Goal: Transaction & Acquisition: Purchase product/service

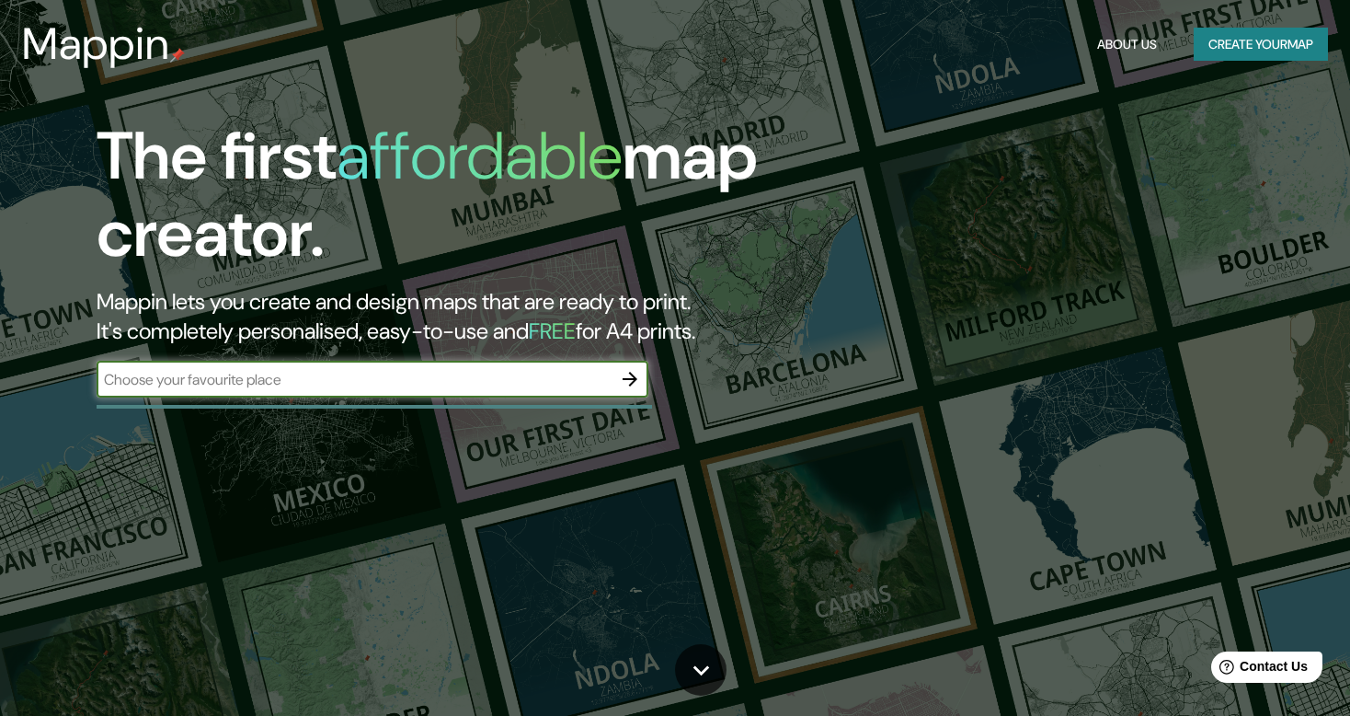
click at [378, 370] on input "text" at bounding box center [354, 379] width 515 height 21
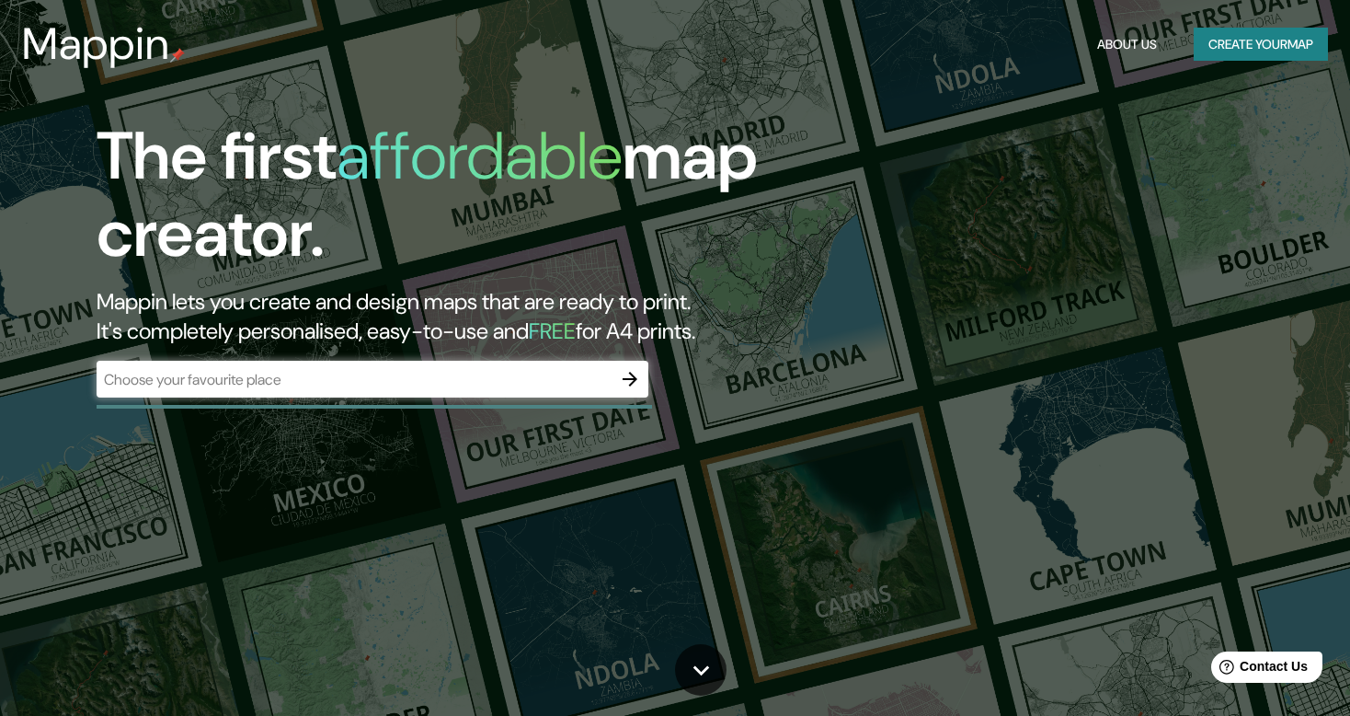
click at [243, 366] on div "​" at bounding box center [373, 379] width 552 height 37
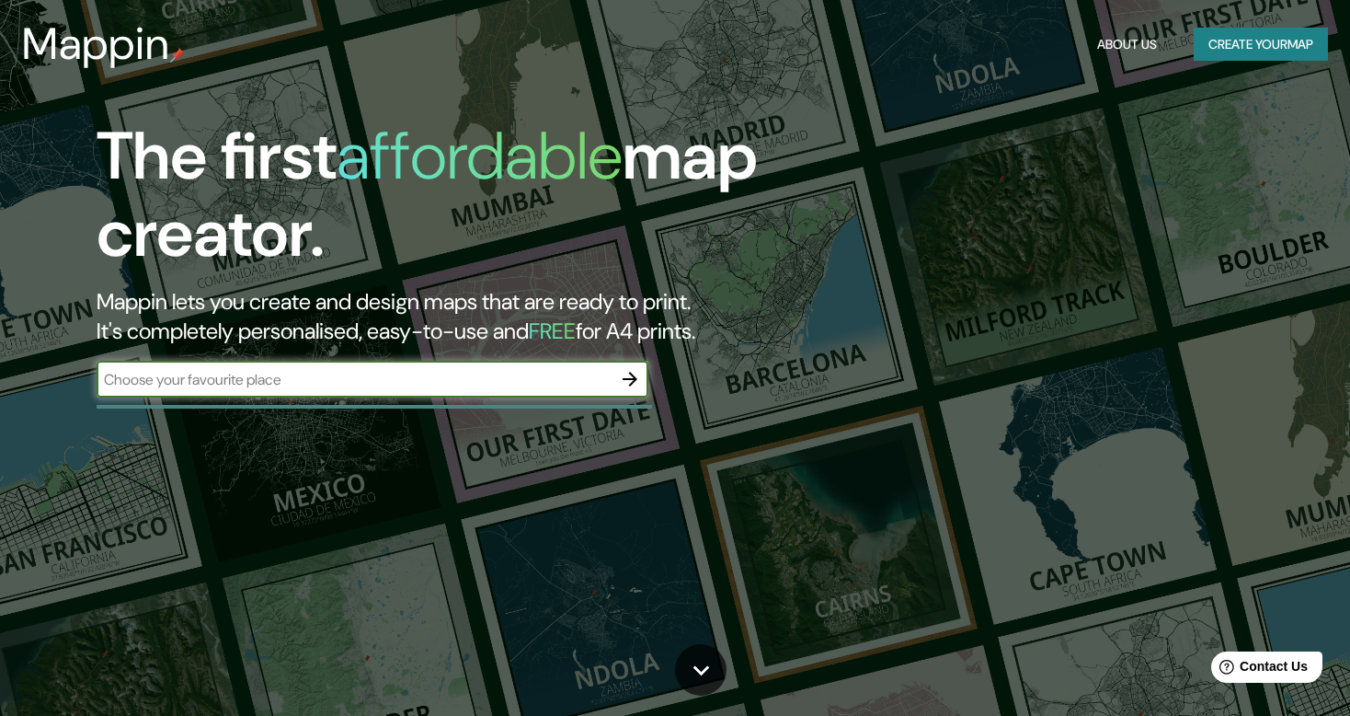
paste input "ARONA RESIDENCIAL ZINACANTEPEC"
type input "ARONA RESIDENCIAL ZINACANTEPEC"
click at [639, 375] on icon "button" at bounding box center [630, 379] width 22 height 22
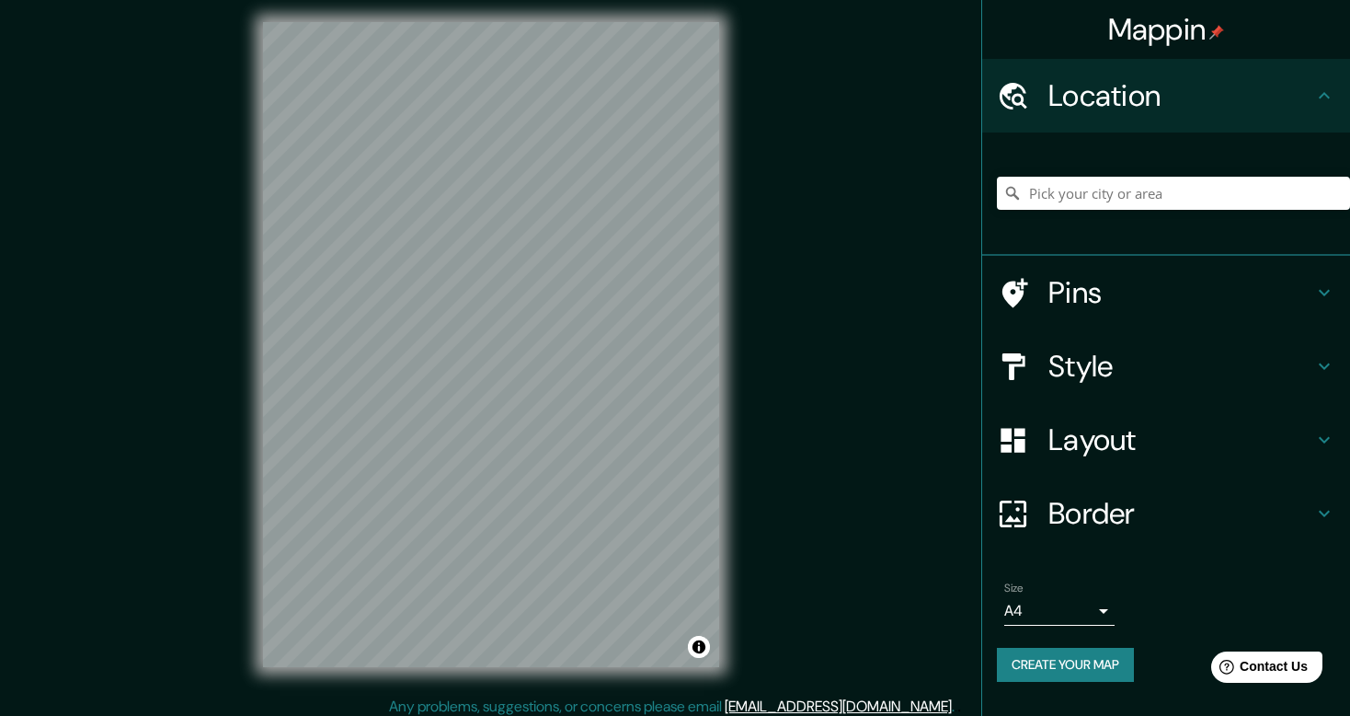
scroll to position [17, 0]
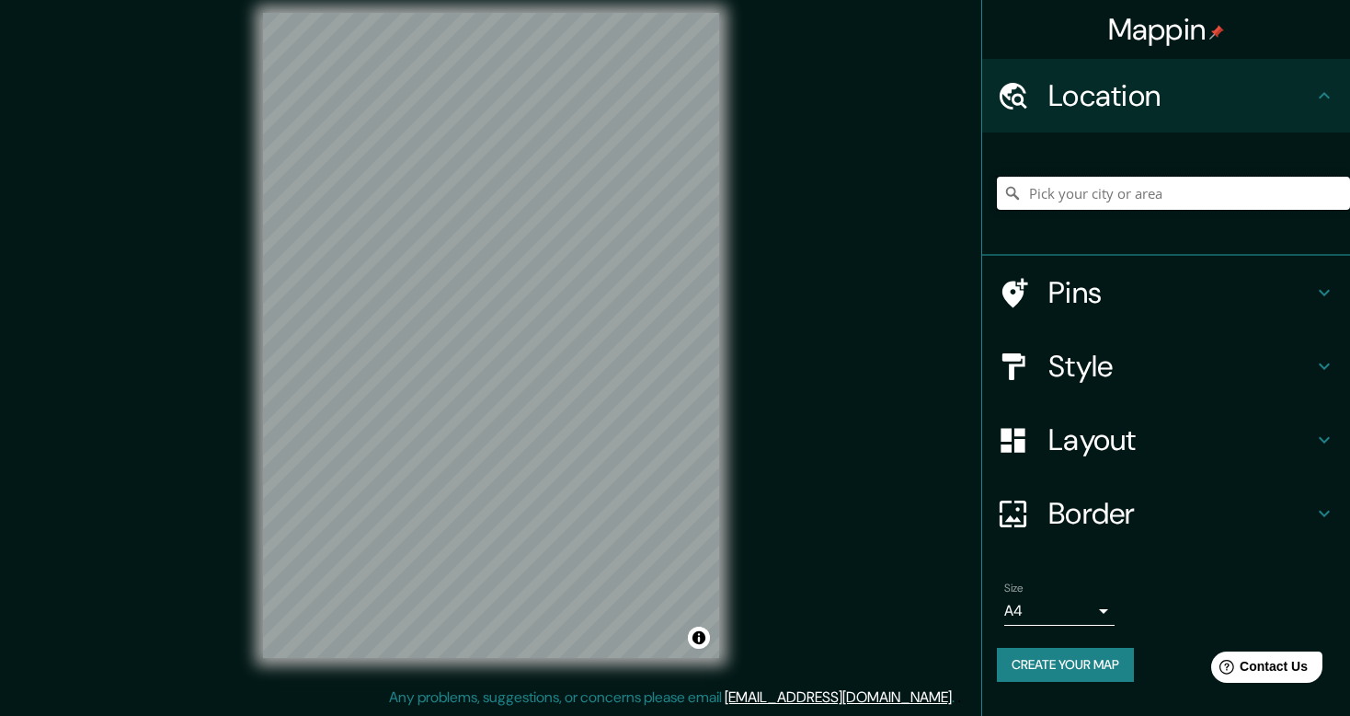
click at [1162, 200] on input "Pick your city or area" at bounding box center [1173, 193] width 353 height 33
drag, startPoint x: 1291, startPoint y: 191, endPoint x: 957, endPoint y: 199, distance: 333.9
click at [957, 199] on div "Mappin Location [GEOGRAPHIC_DATA], [GEOGRAPHIC_DATA], [GEOGRAPHIC_DATA] Pins St…" at bounding box center [675, 349] width 1350 height 732
paste input "ARONA RESIDENCIAL ZINACANTEPEC"
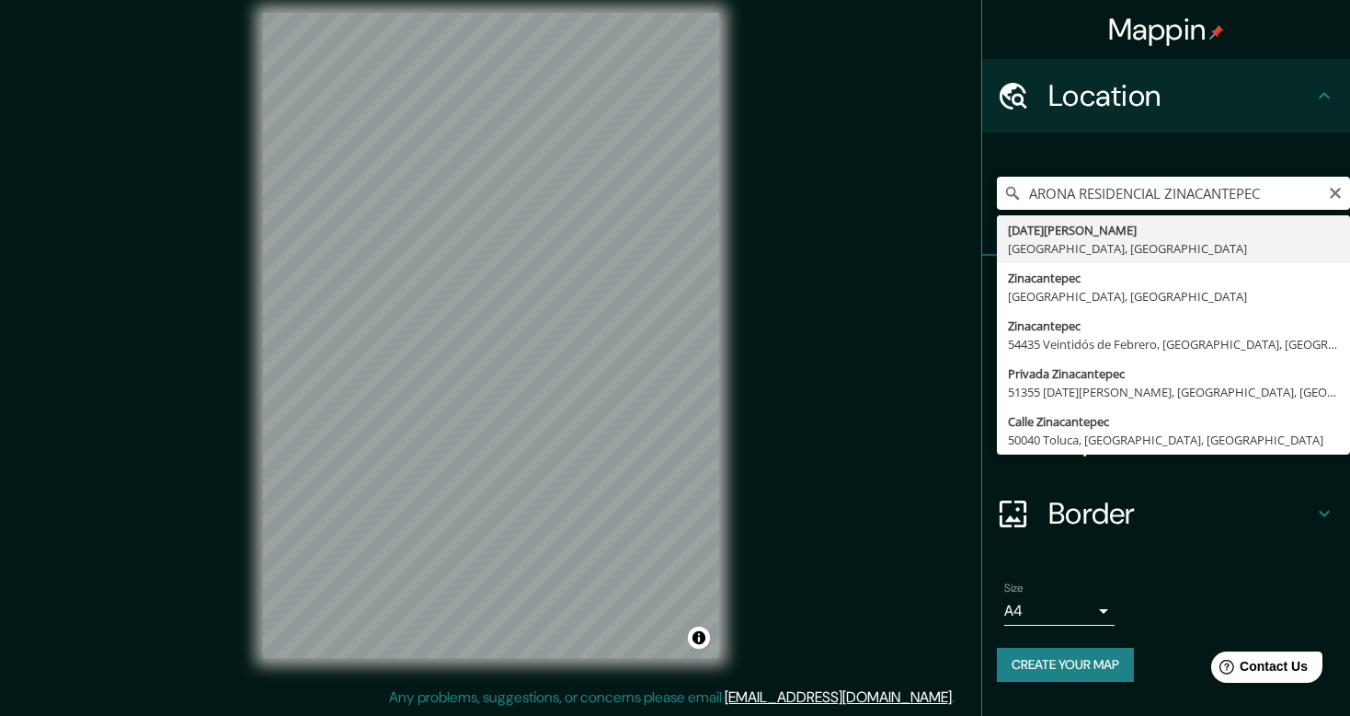
type input "[DATE][PERSON_NAME], [GEOGRAPHIC_DATA], [GEOGRAPHIC_DATA]"
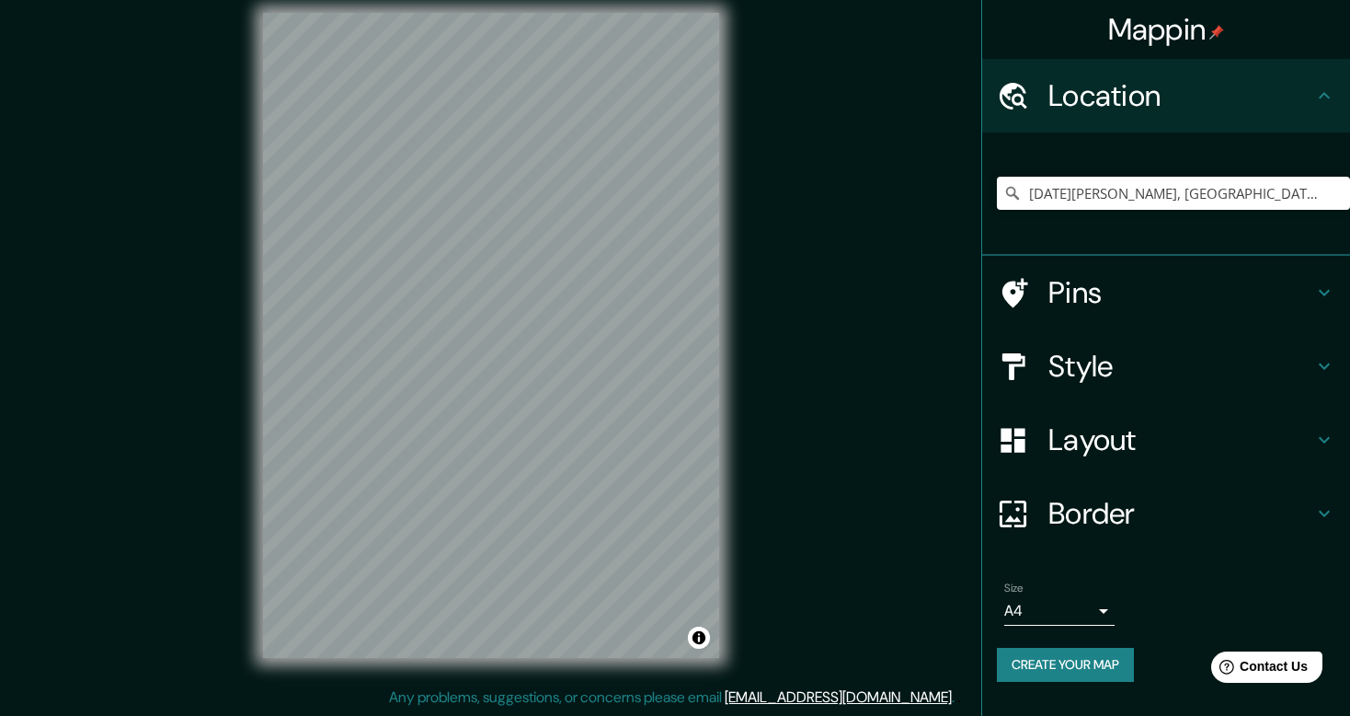
click at [1219, 276] on h4 "Pins" at bounding box center [1180, 292] width 265 height 37
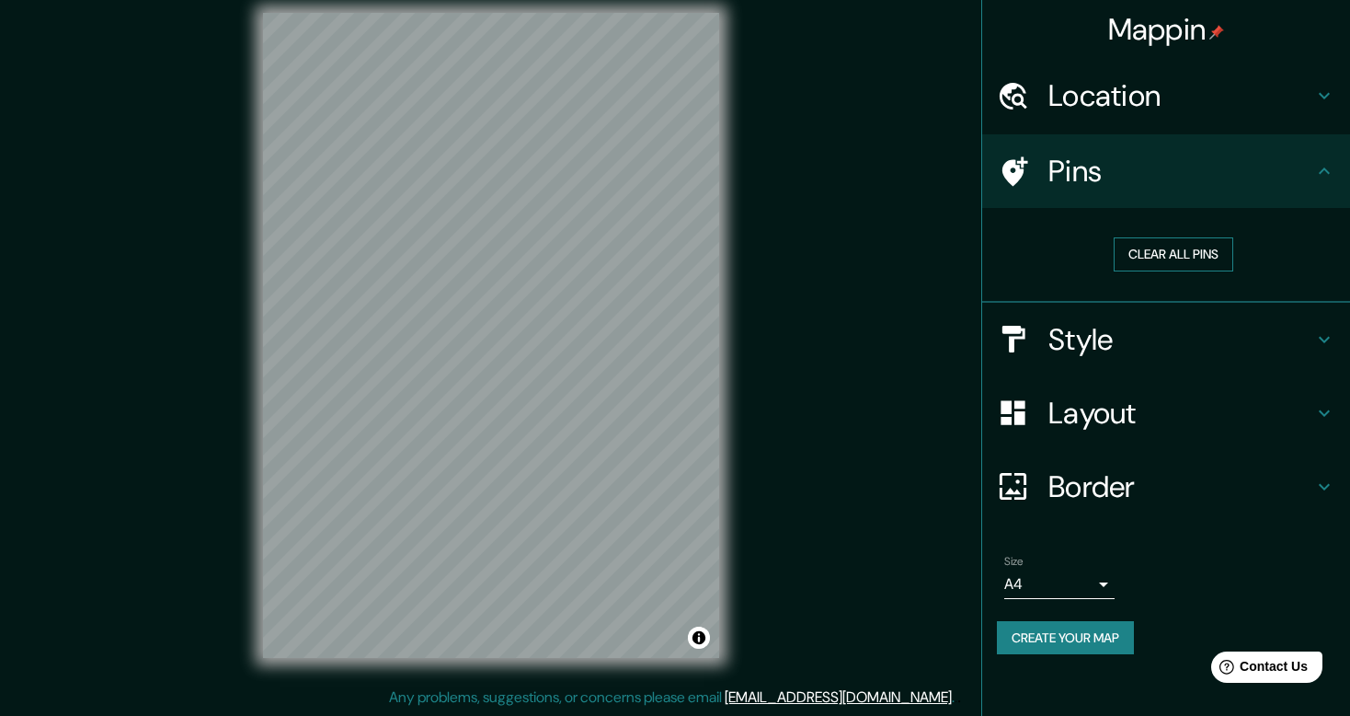
click at [1173, 260] on button "Clear all pins" at bounding box center [1174, 254] width 120 height 34
click at [492, 344] on div at bounding box center [499, 337] width 15 height 15
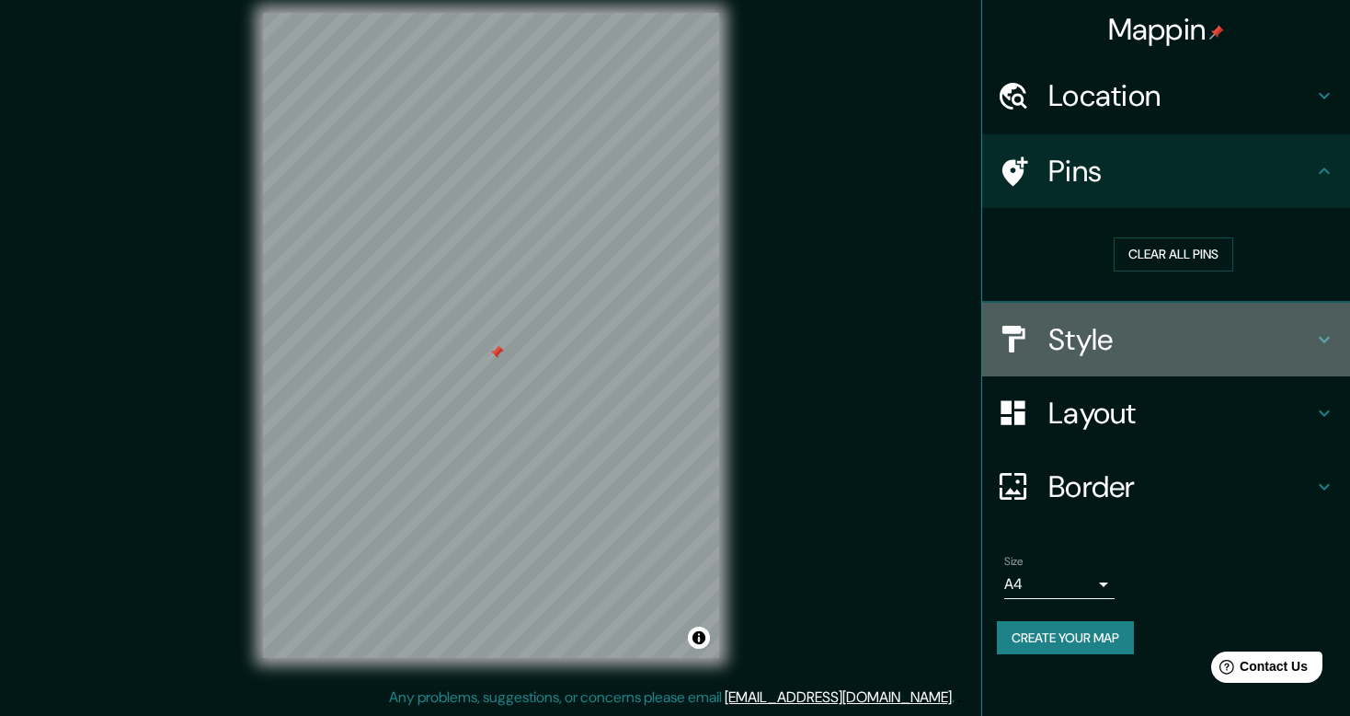
click at [1243, 352] on h4 "Style" at bounding box center [1180, 339] width 265 height 37
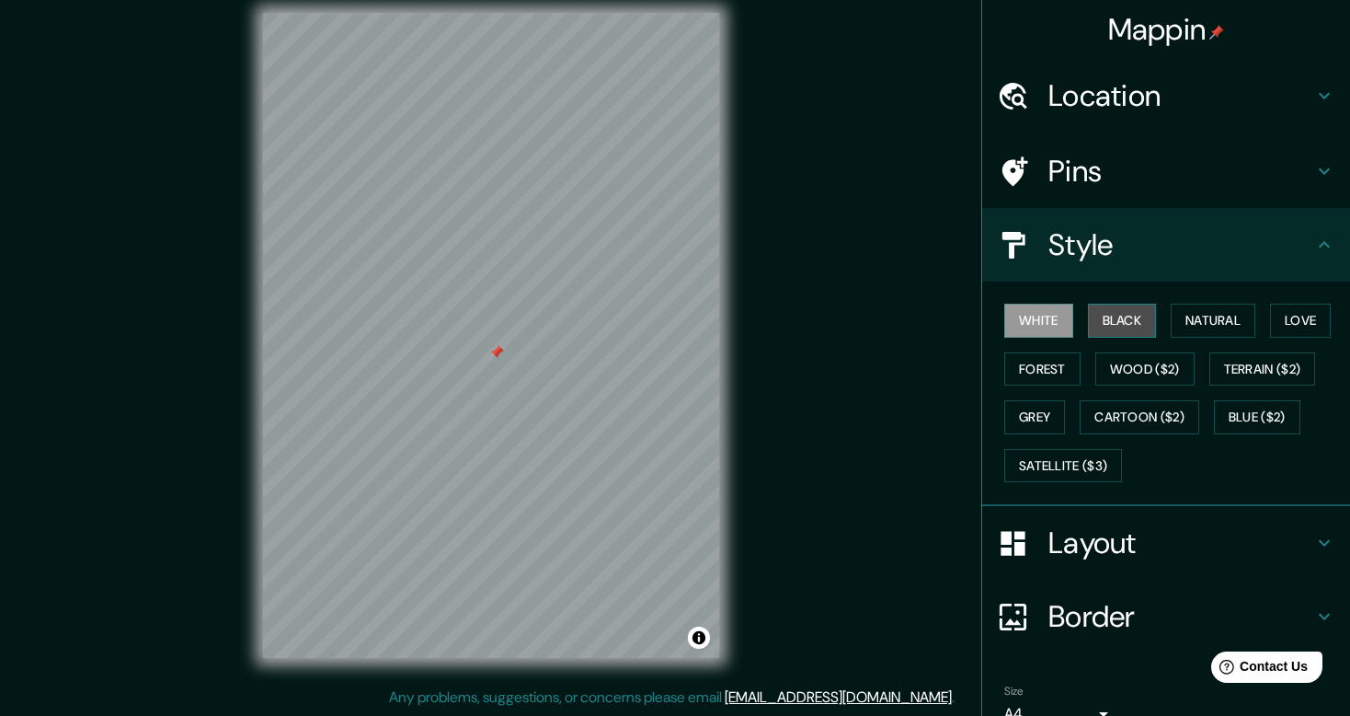
click at [1105, 320] on button "Black" at bounding box center [1122, 320] width 69 height 34
click at [1171, 315] on button "Natural" at bounding box center [1213, 320] width 85 height 34
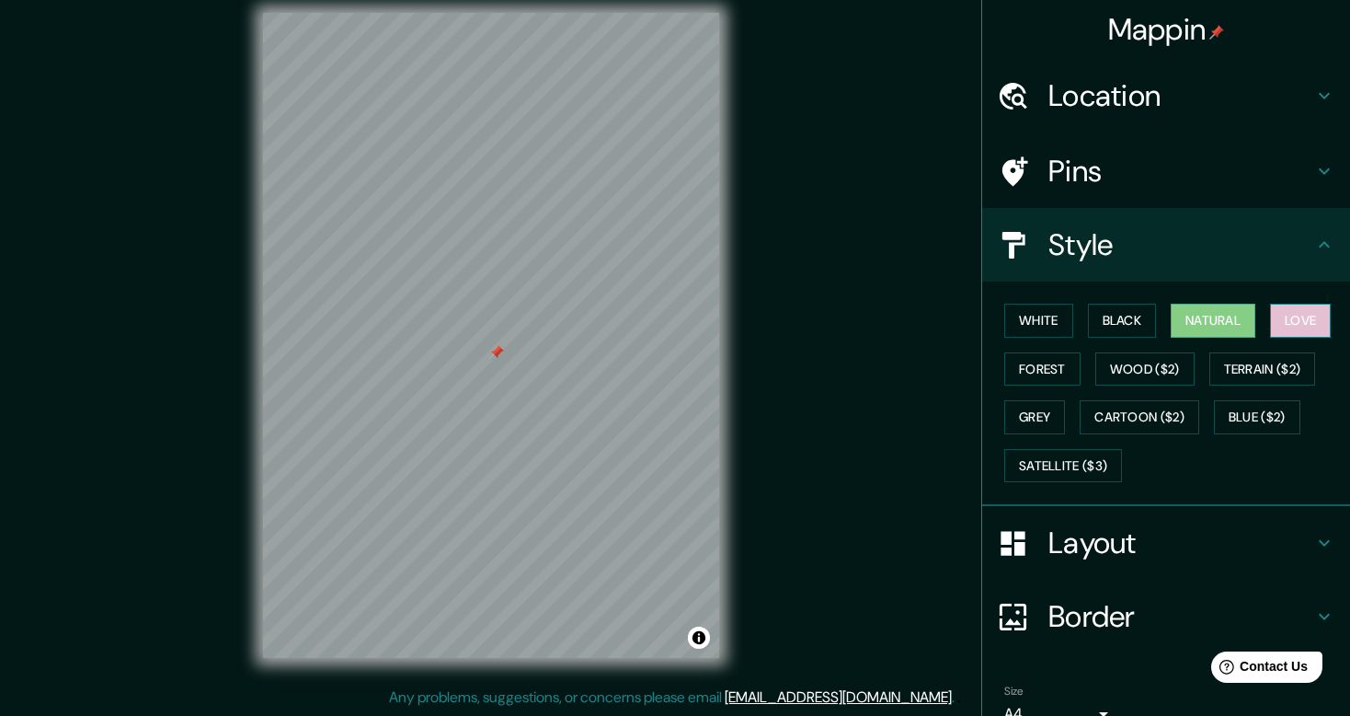
click at [1278, 320] on button "Love" at bounding box center [1300, 320] width 61 height 34
click at [1248, 368] on button "Terrain ($2)" at bounding box center [1262, 369] width 107 height 34
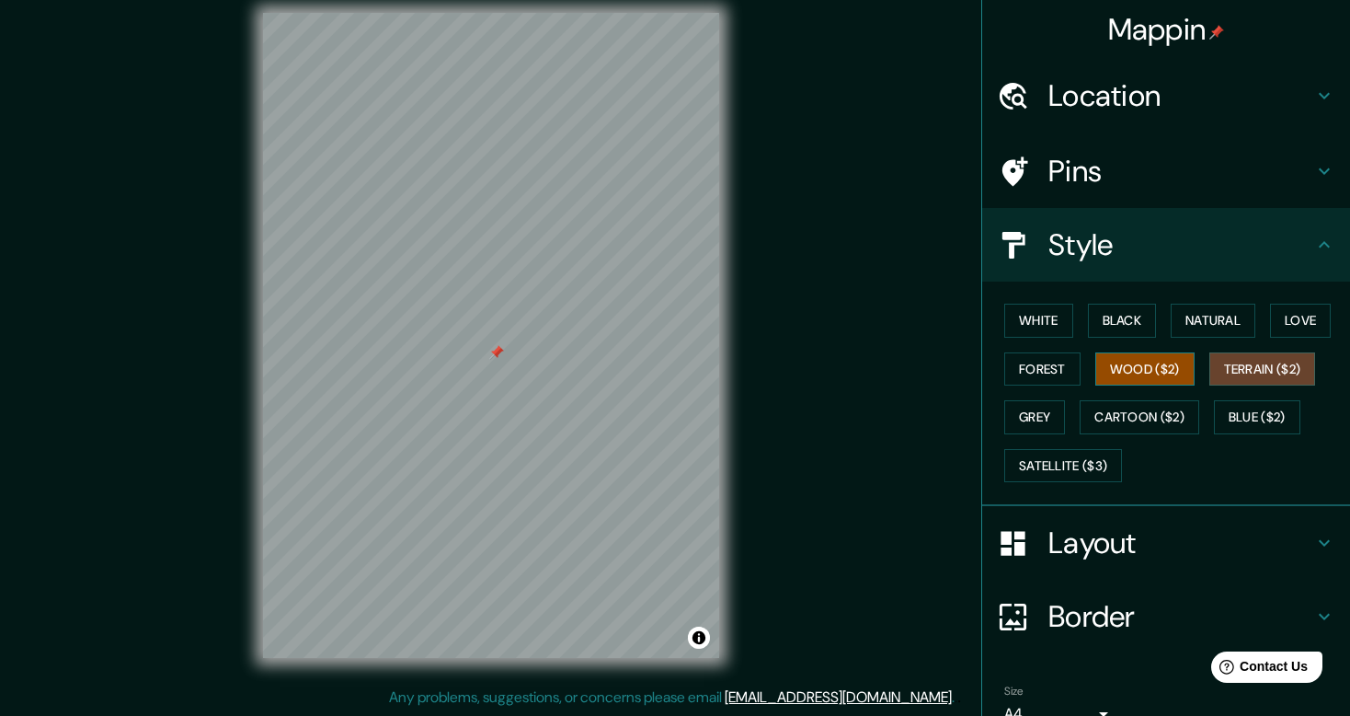
click at [1149, 369] on button "Wood ($2)" at bounding box center [1144, 369] width 99 height 34
click at [1043, 368] on button "Forest" at bounding box center [1042, 369] width 76 height 34
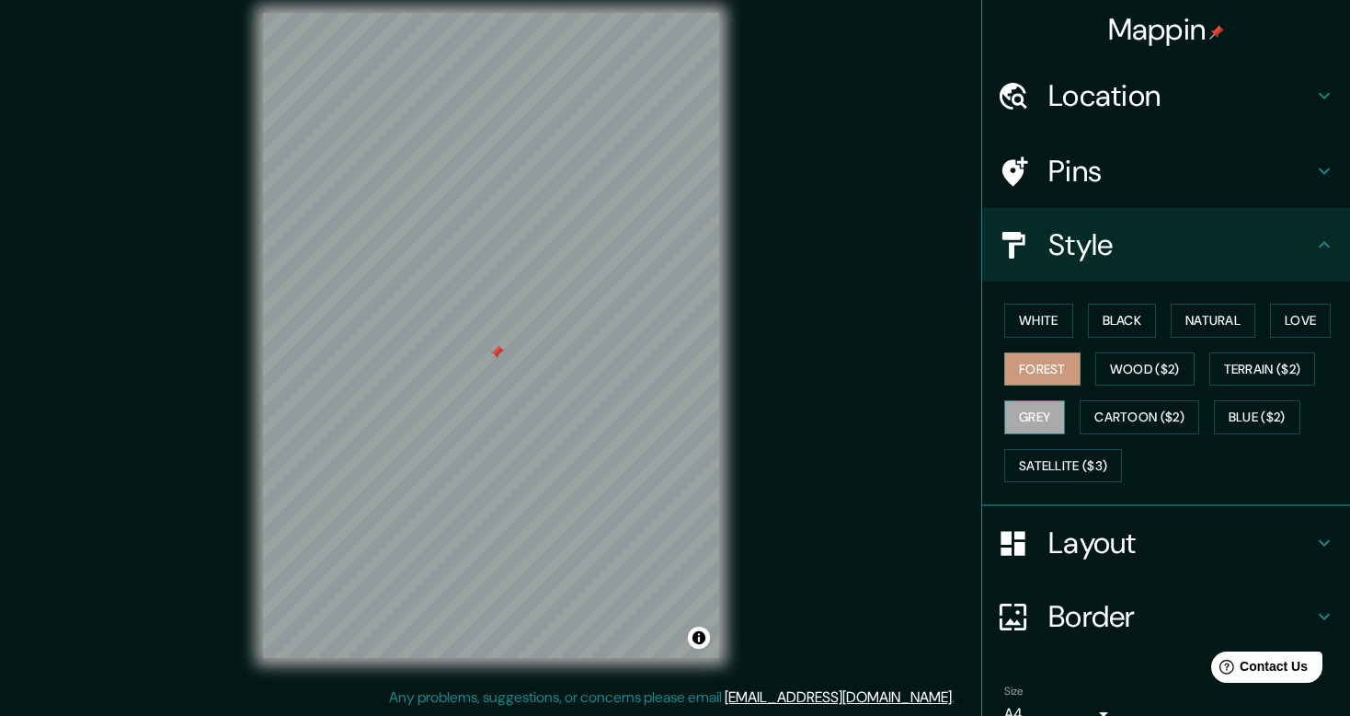
click at [1030, 407] on button "Grey" at bounding box center [1034, 417] width 61 height 34
click at [1114, 417] on button "Cartoon ($2)" at bounding box center [1140, 417] width 120 height 34
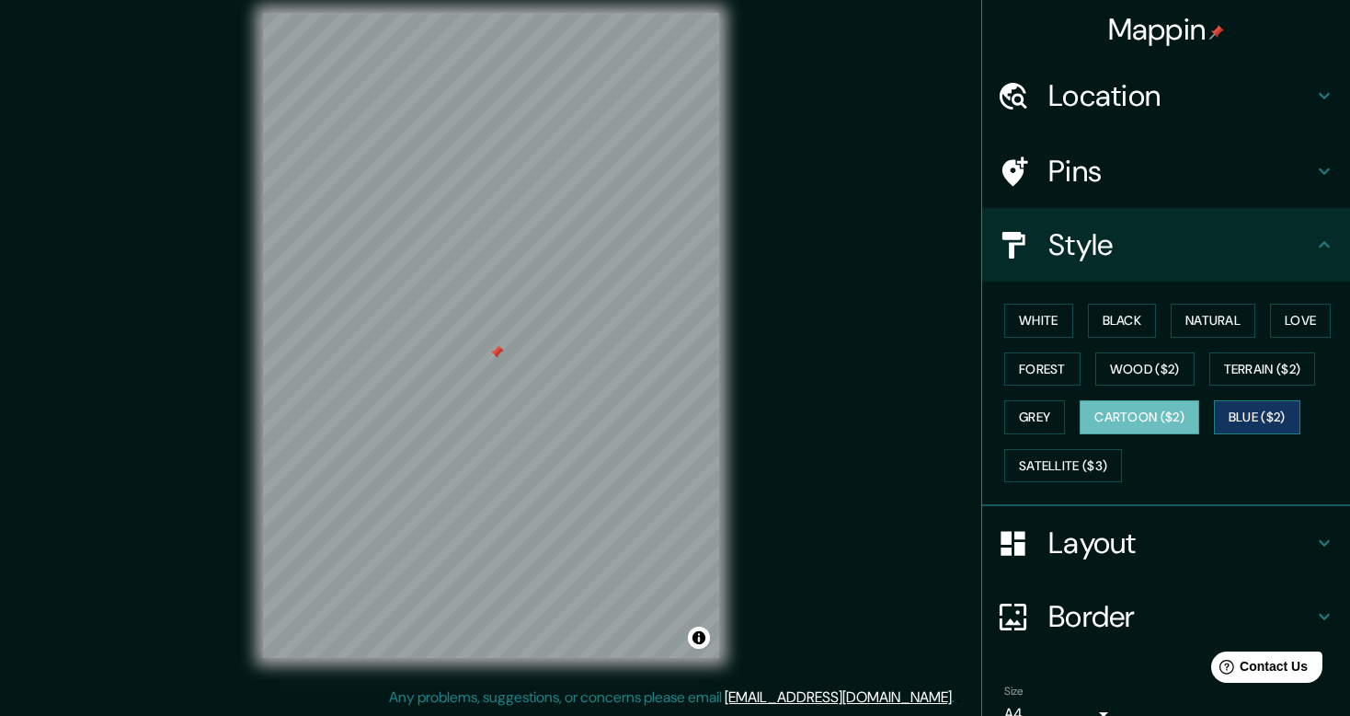
click at [1255, 424] on button "Blue ($2)" at bounding box center [1257, 417] width 86 height 34
click at [1044, 473] on button "Satellite ($3)" at bounding box center [1063, 466] width 118 height 34
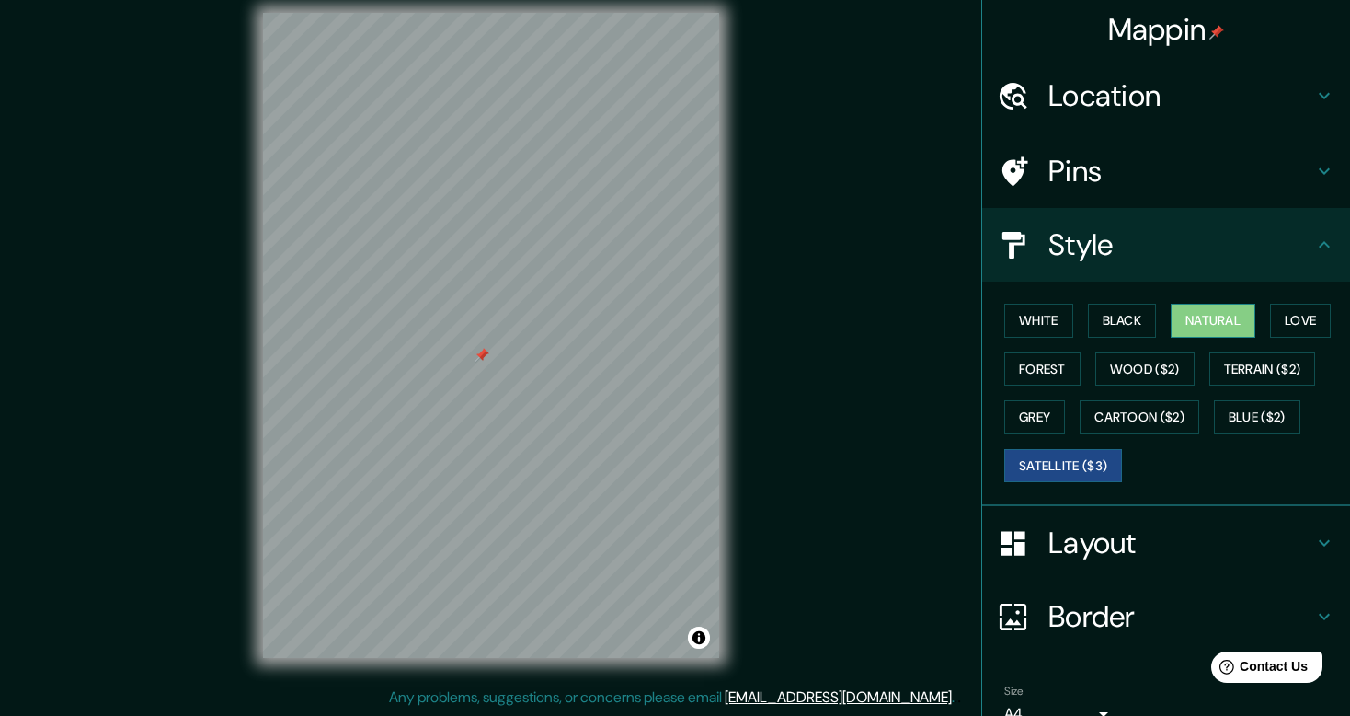
click at [1185, 335] on button "Natural" at bounding box center [1213, 320] width 85 height 34
click at [1209, 544] on h4 "Layout" at bounding box center [1180, 542] width 265 height 37
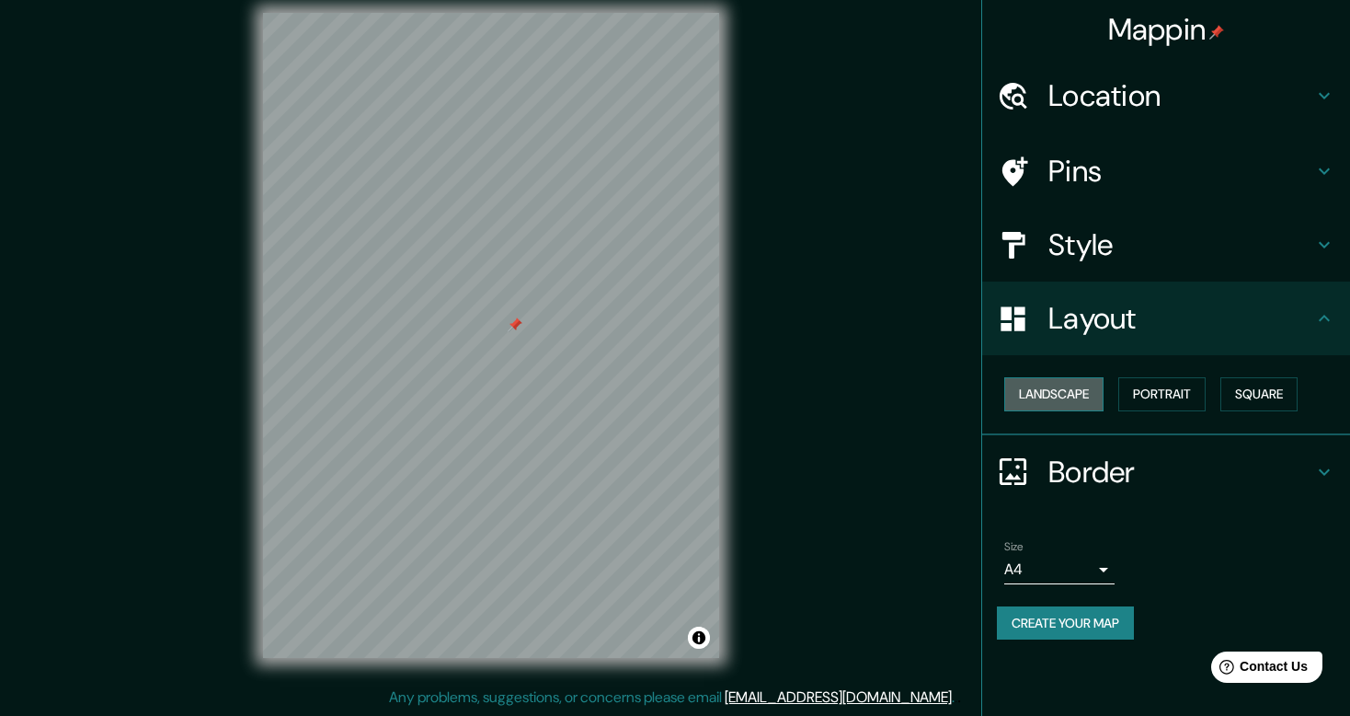
click at [1079, 402] on button "Landscape" at bounding box center [1053, 394] width 99 height 34
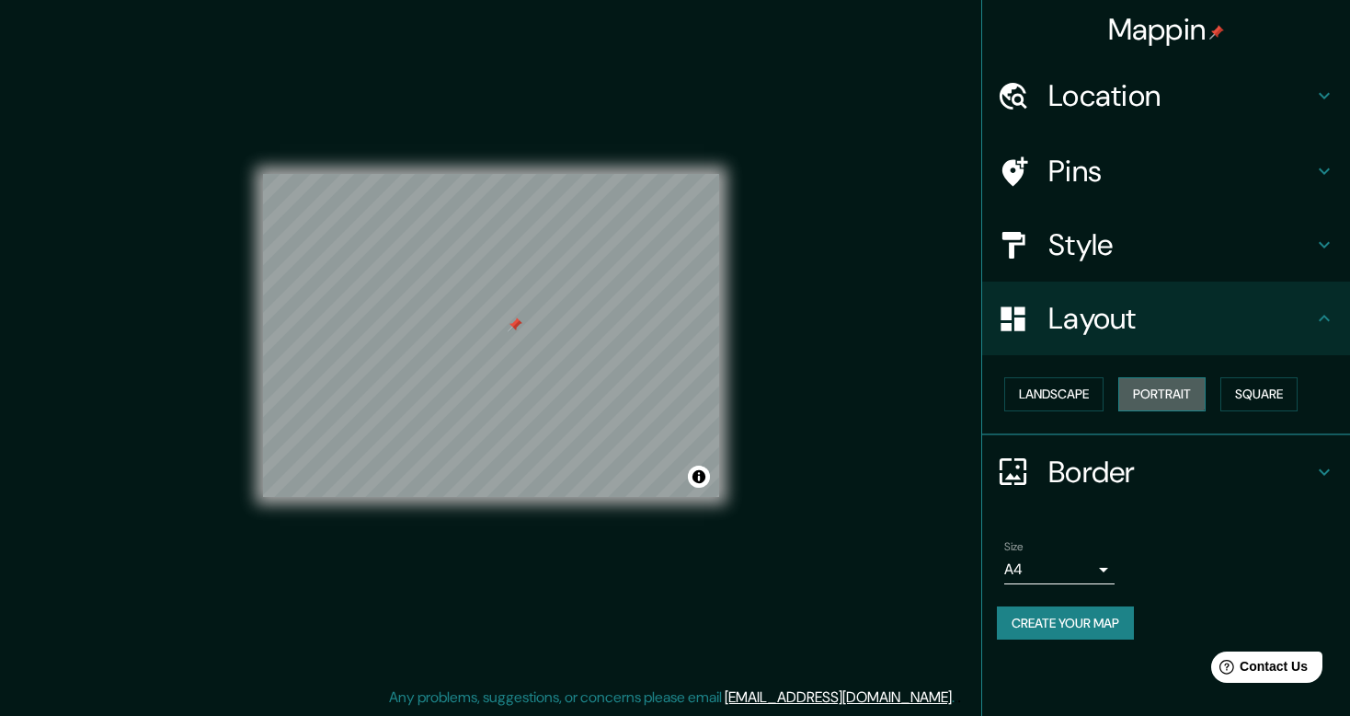
click at [1160, 387] on button "Portrait" at bounding box center [1161, 394] width 87 height 34
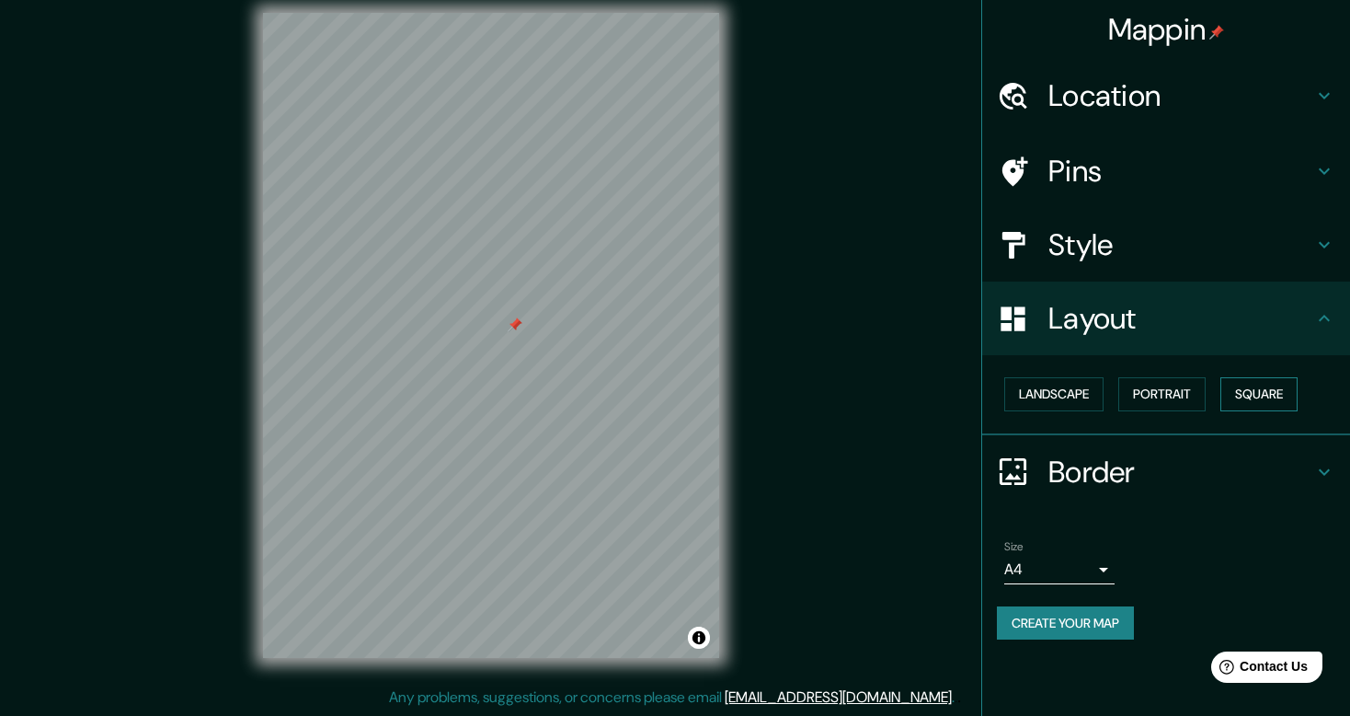
click at [1255, 401] on button "Square" at bounding box center [1258, 394] width 77 height 34
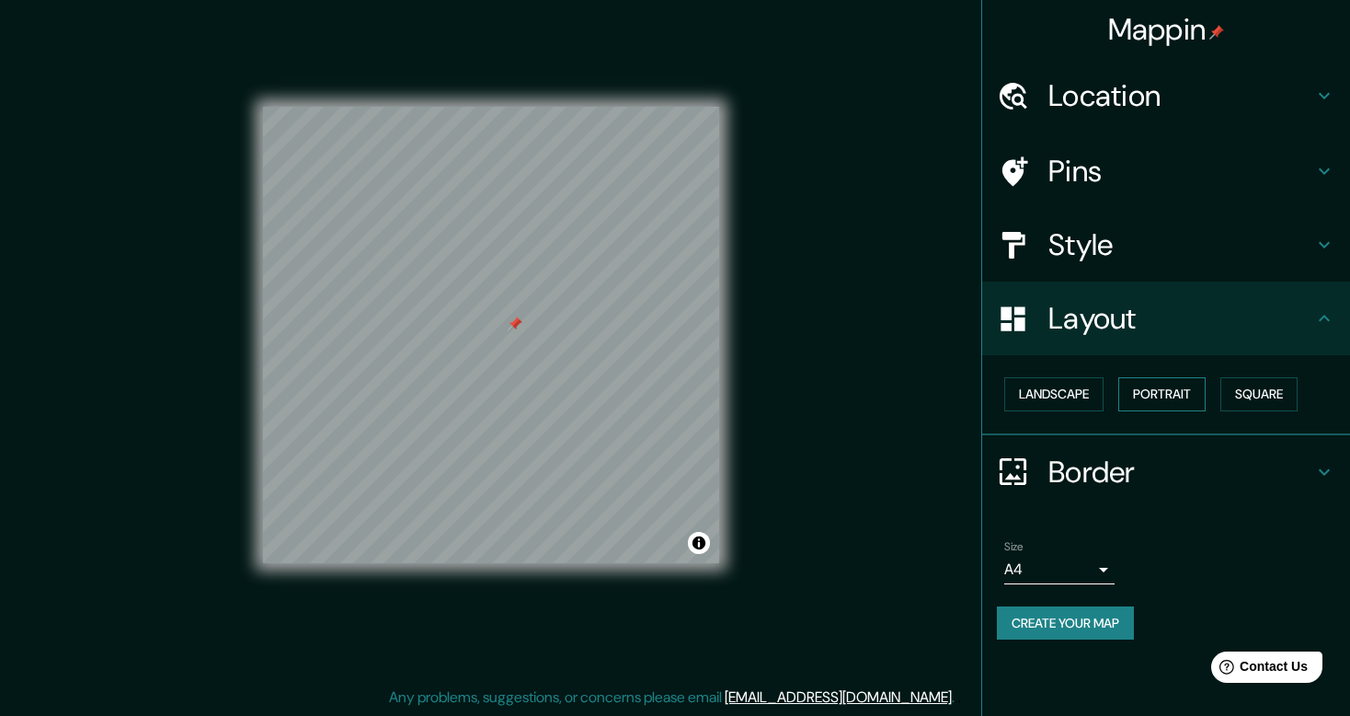
click at [1151, 391] on button "Portrait" at bounding box center [1161, 394] width 87 height 34
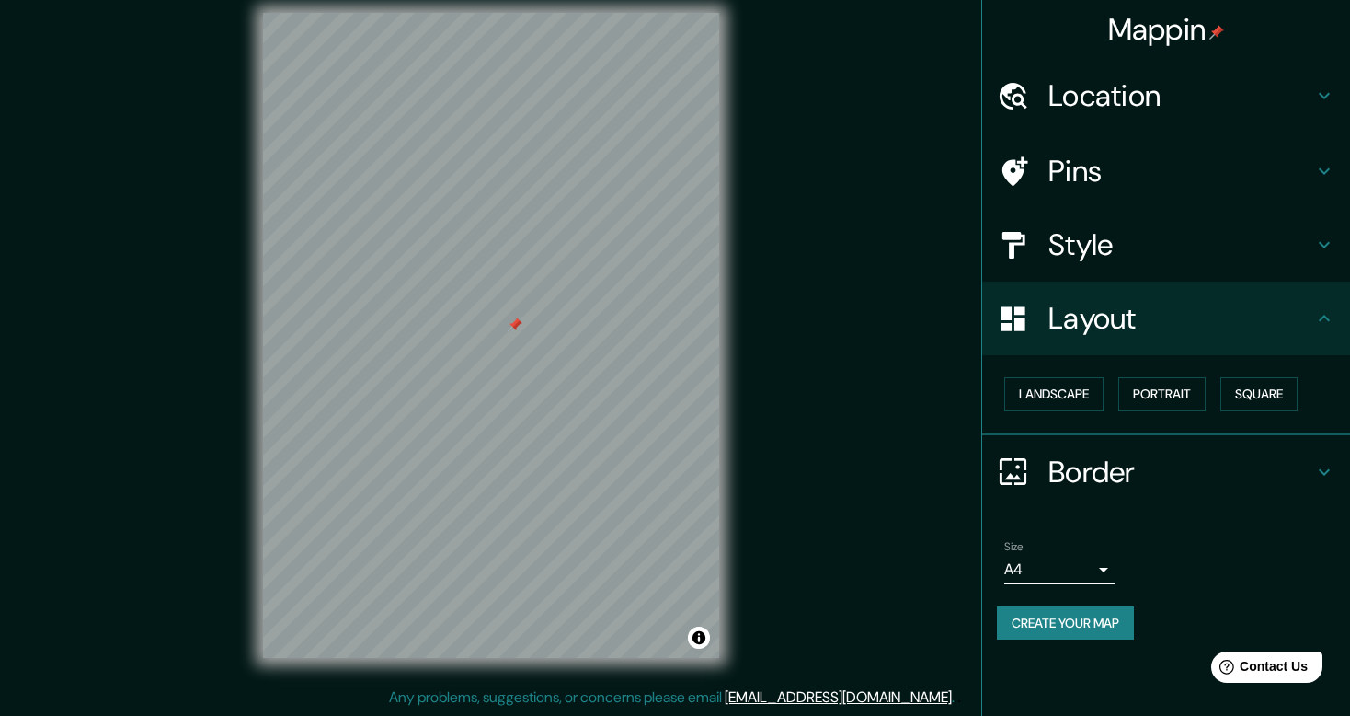
click at [1209, 466] on h4 "Border" at bounding box center [1180, 471] width 265 height 37
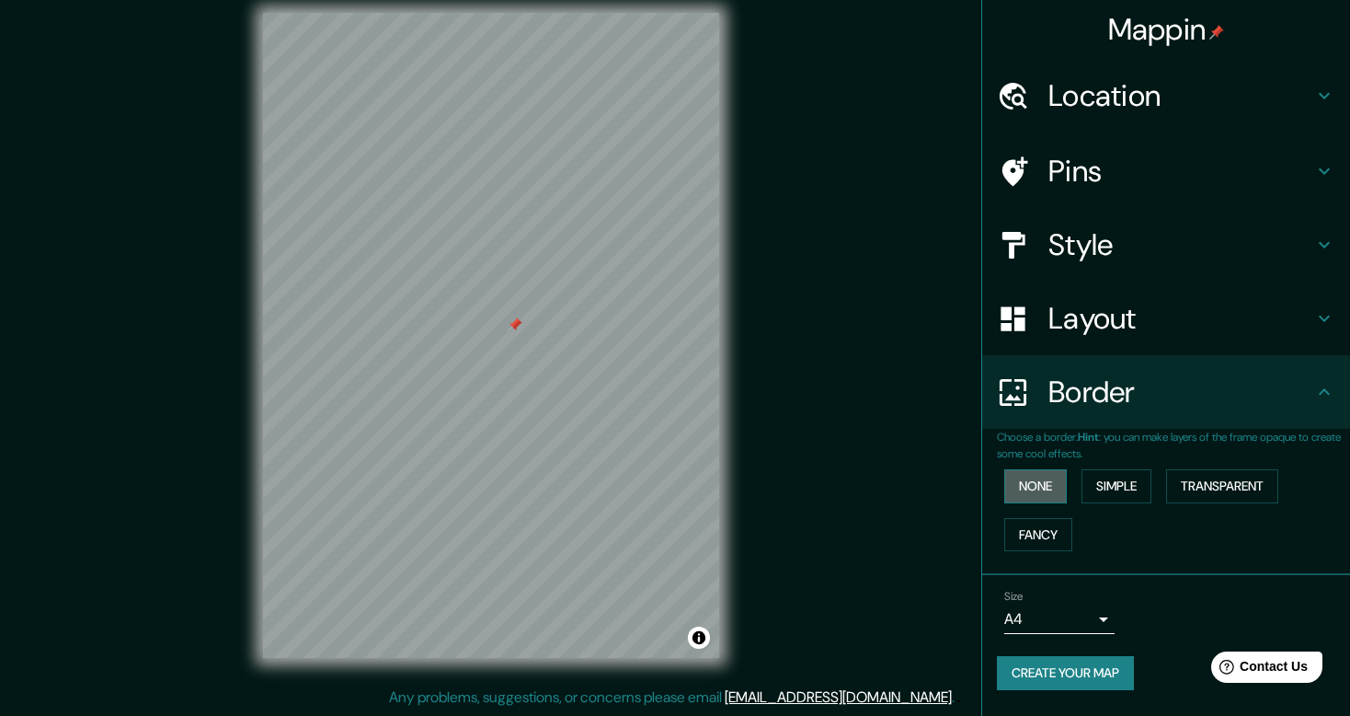
click at [1047, 484] on button "None" at bounding box center [1035, 486] width 63 height 34
click at [1103, 489] on button "Simple" at bounding box center [1117, 486] width 70 height 34
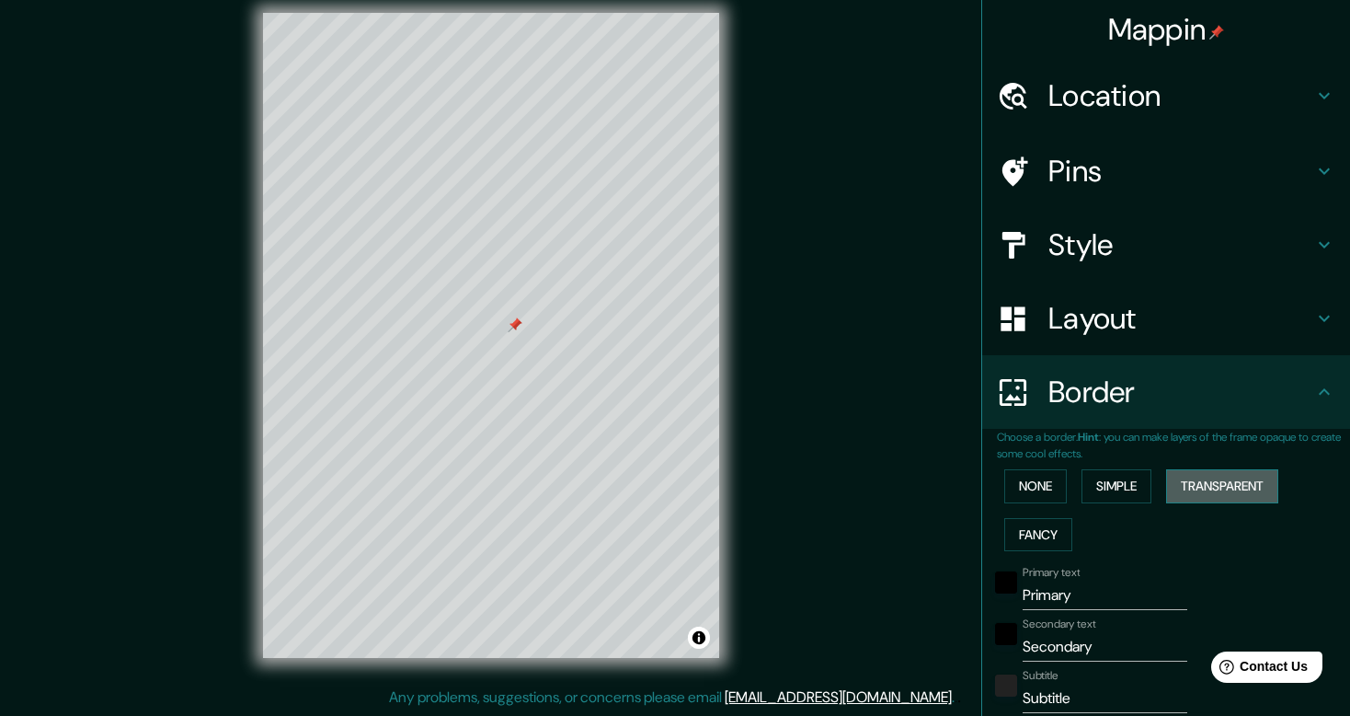
click at [1202, 493] on button "Transparent" at bounding box center [1222, 486] width 112 height 34
click at [1025, 536] on button "Fancy" at bounding box center [1038, 535] width 68 height 34
click at [1025, 489] on button "None" at bounding box center [1035, 486] width 63 height 34
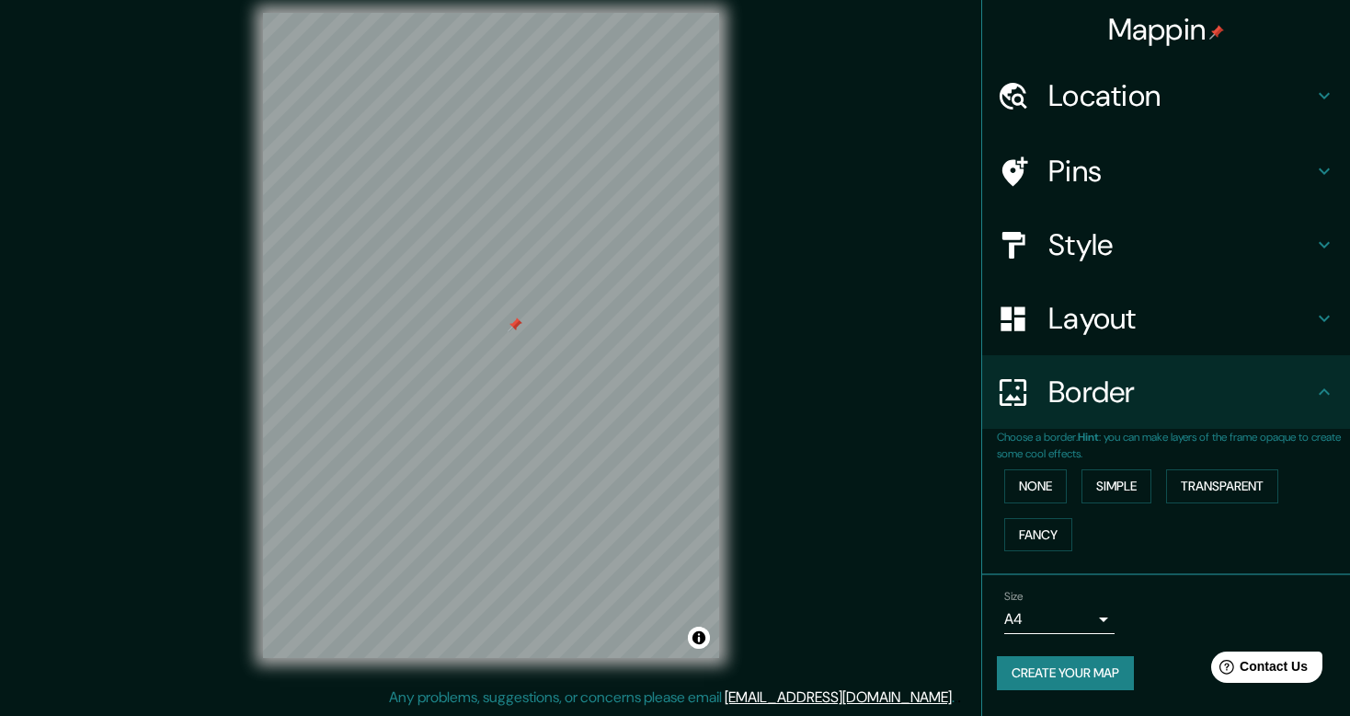
click at [1095, 621] on body "Mappin Location [DATE][GEOGRAPHIC_DATA][PERSON_NAME], [GEOGRAPHIC_DATA], [GEOGR…" at bounding box center [675, 341] width 1350 height 716
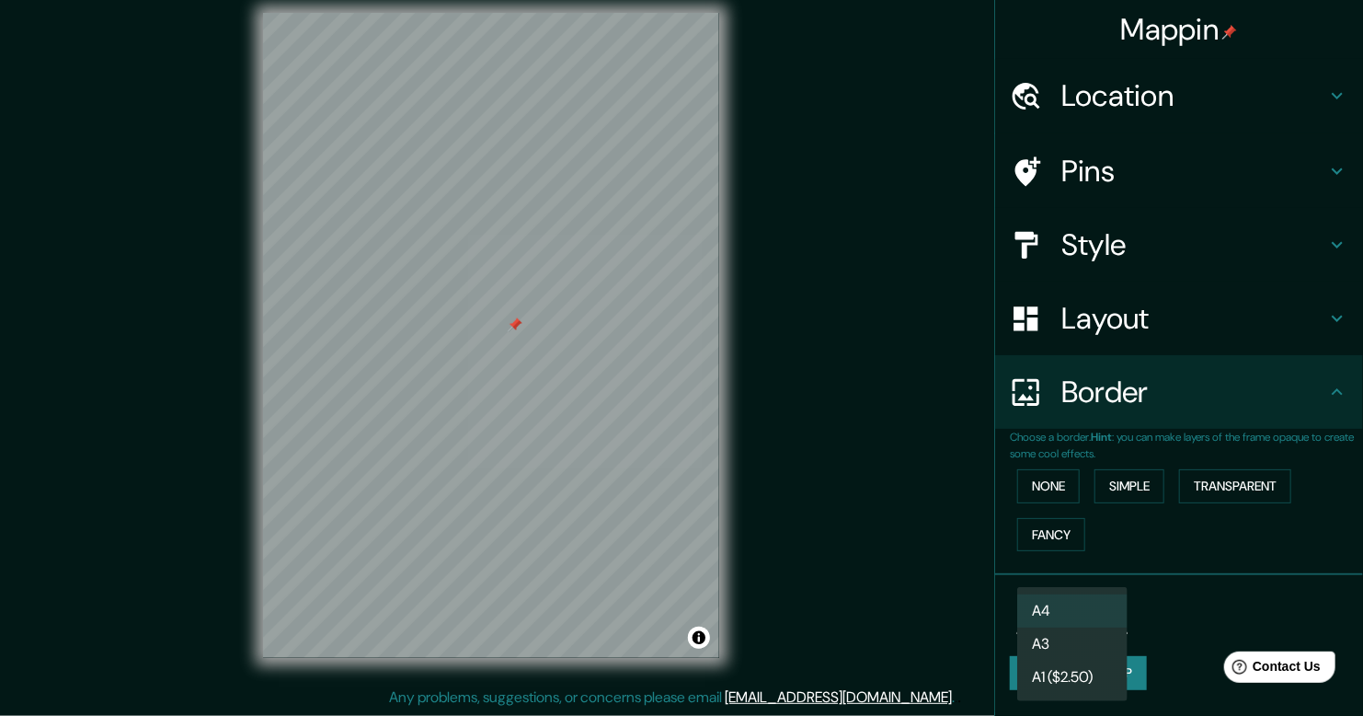
click at [1164, 620] on div at bounding box center [681, 358] width 1363 height 716
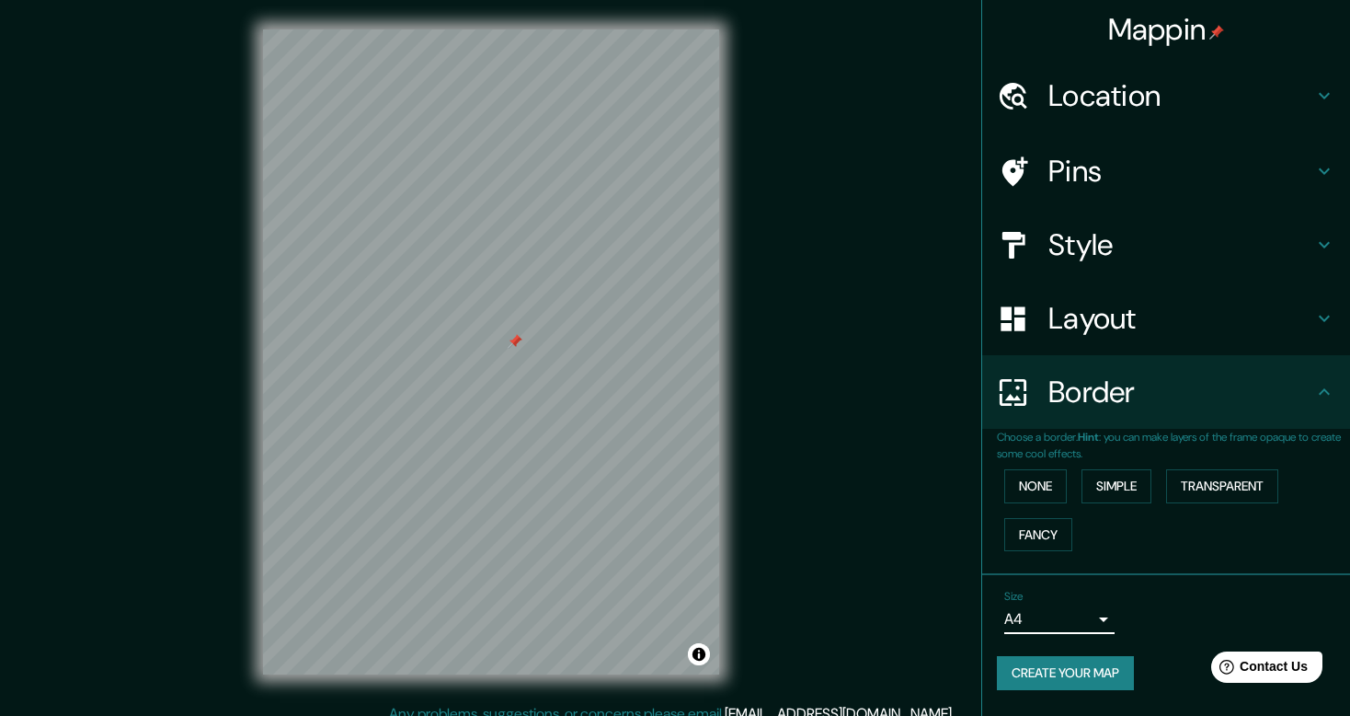
click at [1184, 66] on div "Location" at bounding box center [1166, 96] width 368 height 74
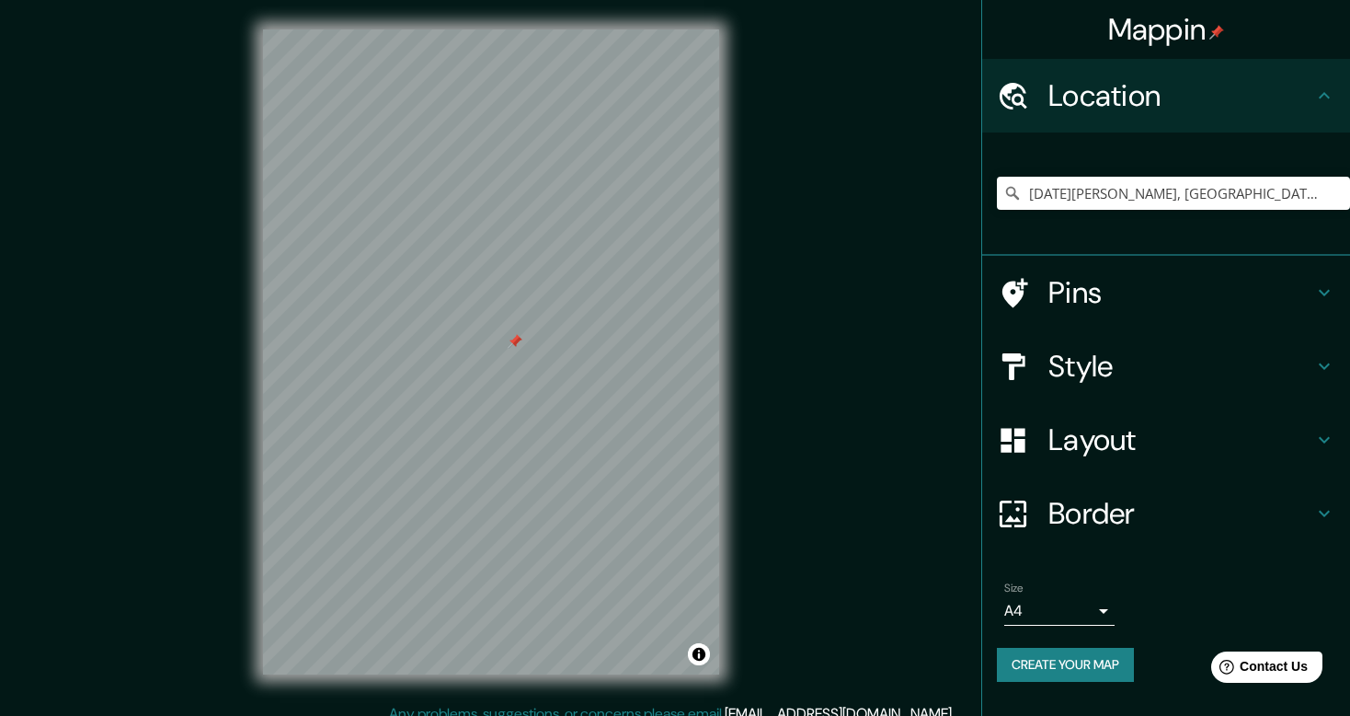
click at [1184, 74] on div "Location" at bounding box center [1166, 96] width 368 height 74
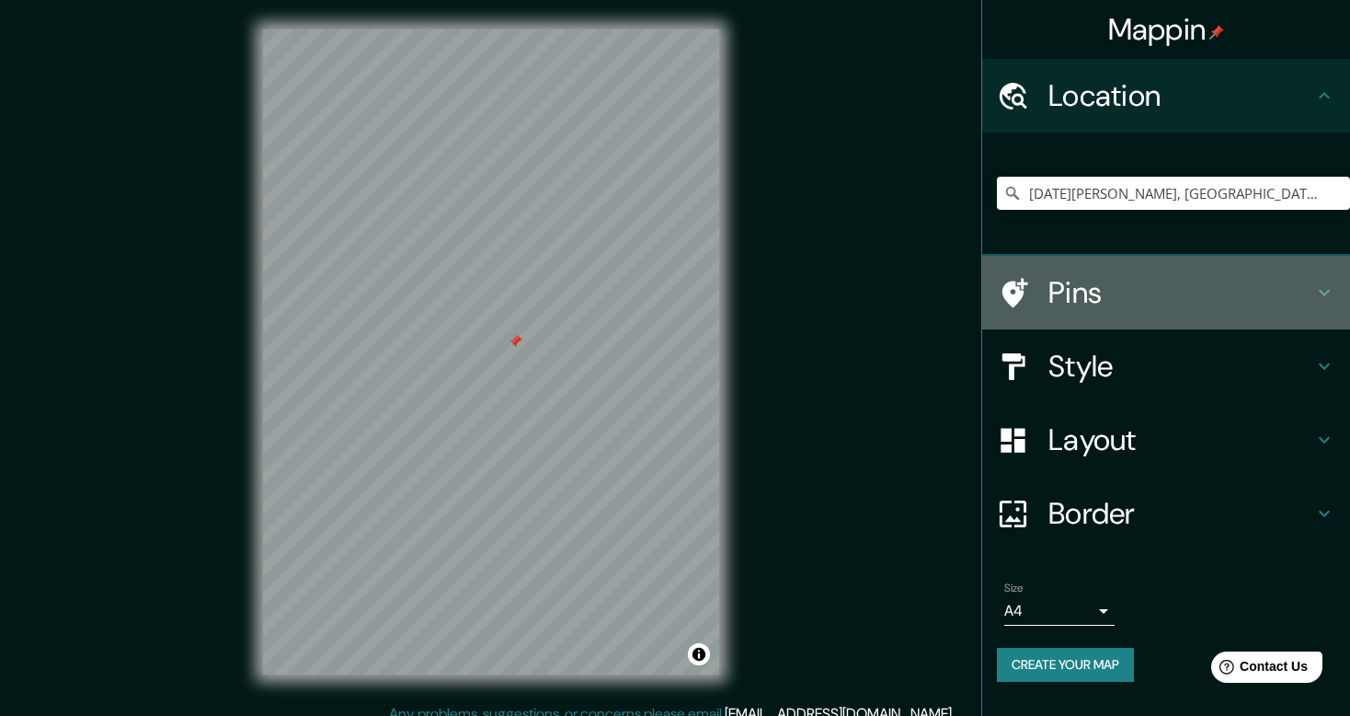
click at [1199, 287] on h4 "Pins" at bounding box center [1180, 292] width 265 height 37
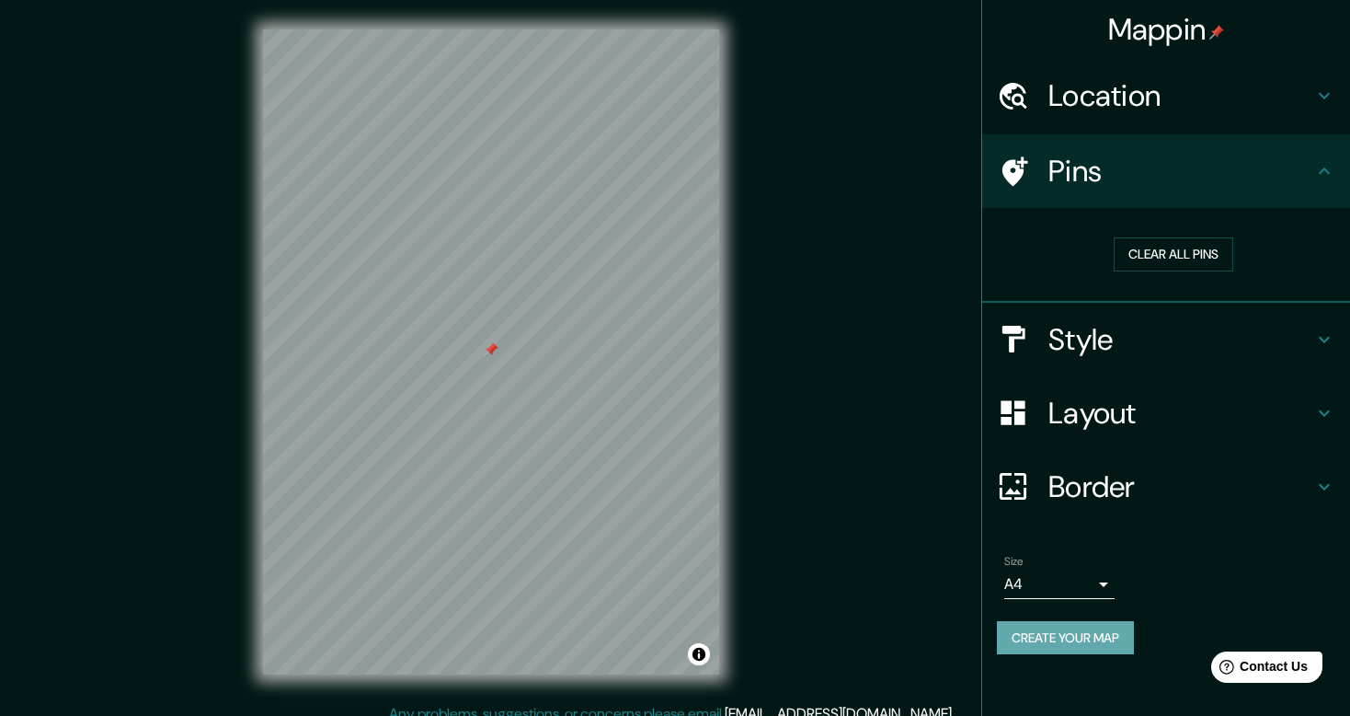
click at [1022, 644] on button "Create your map" at bounding box center [1065, 638] width 137 height 34
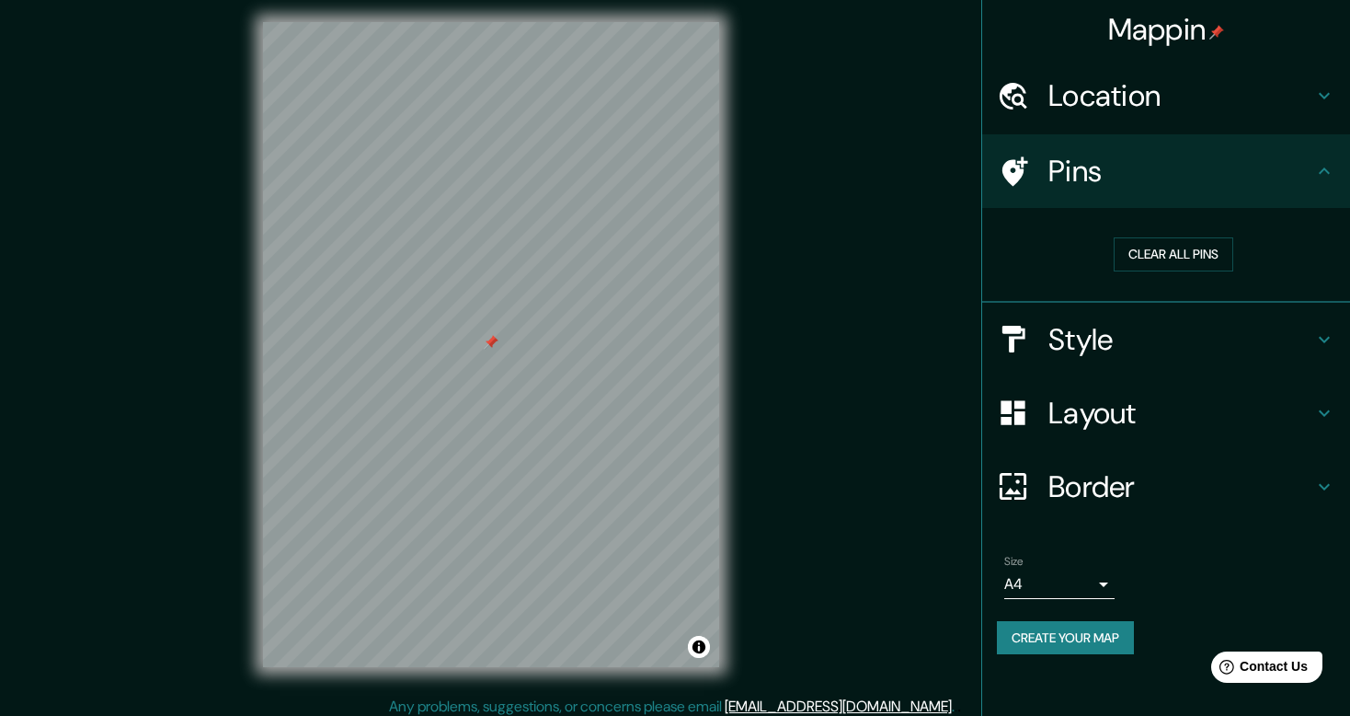
scroll to position [17, 0]
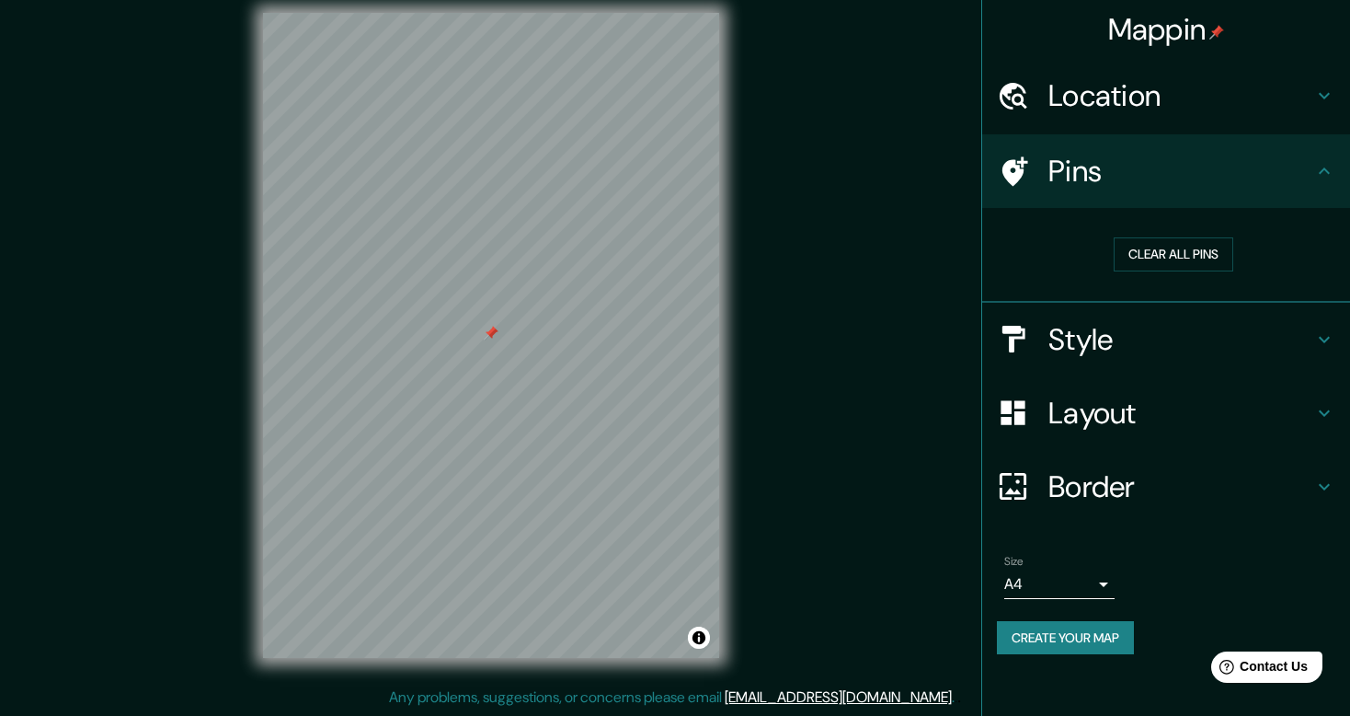
click at [1092, 644] on button "Create your map" at bounding box center [1065, 638] width 137 height 34
click at [1287, 327] on h4 "Style" at bounding box center [1180, 339] width 265 height 37
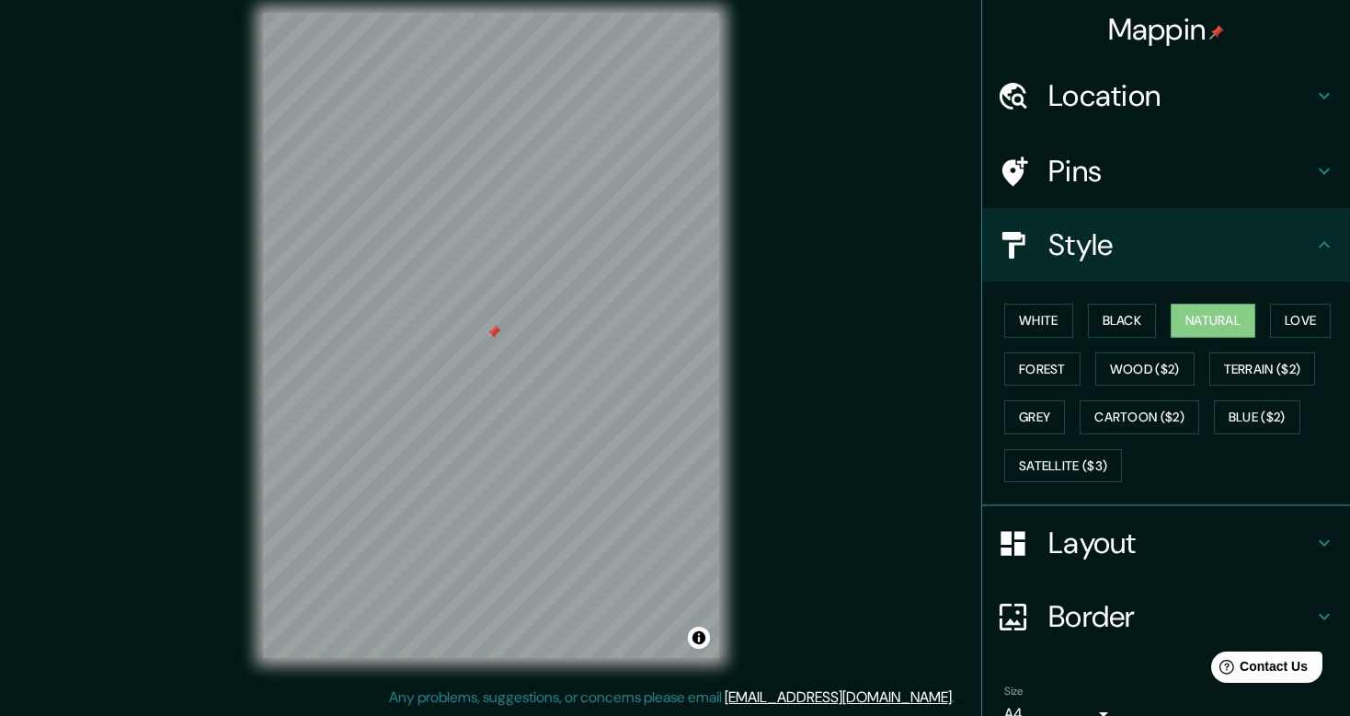
click at [834, 464] on div "Mappin Location [DATE][GEOGRAPHIC_DATA][PERSON_NAME], [GEOGRAPHIC_DATA], [GEOGR…" at bounding box center [675, 349] width 1350 height 732
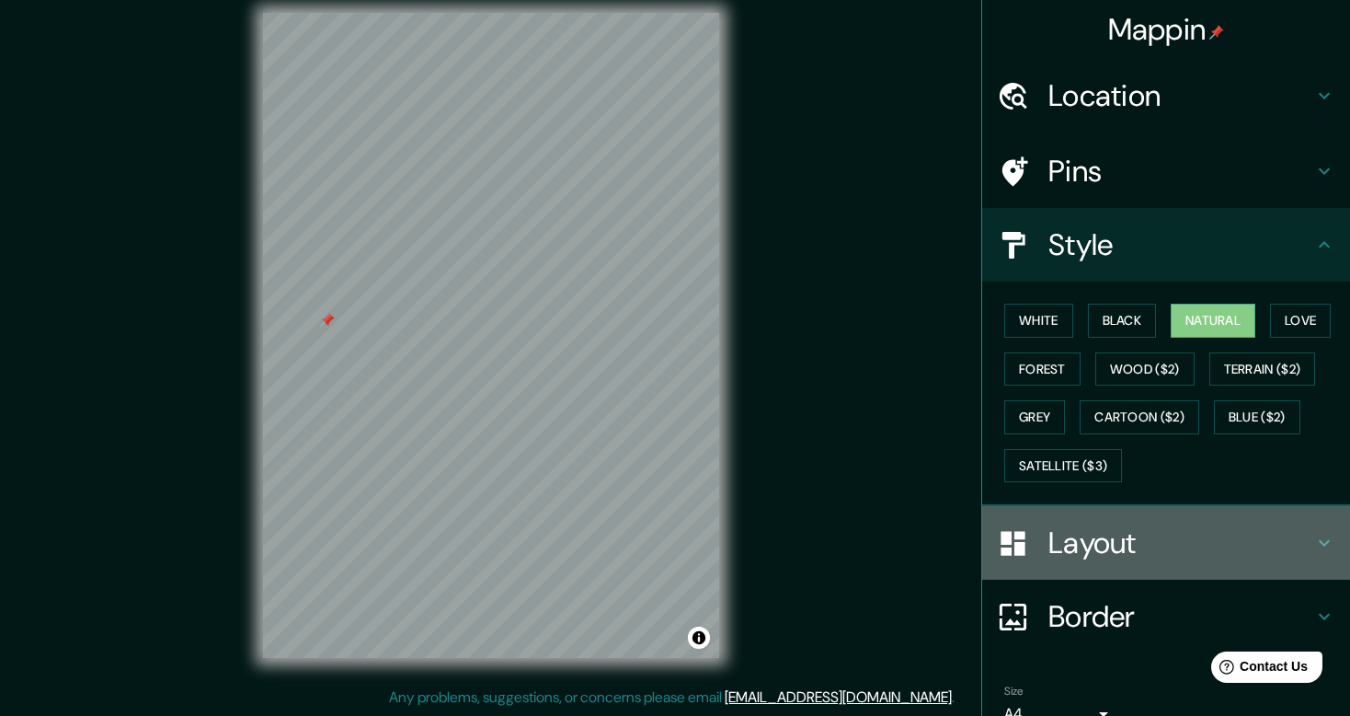
click at [1144, 538] on h4 "Layout" at bounding box center [1180, 542] width 265 height 37
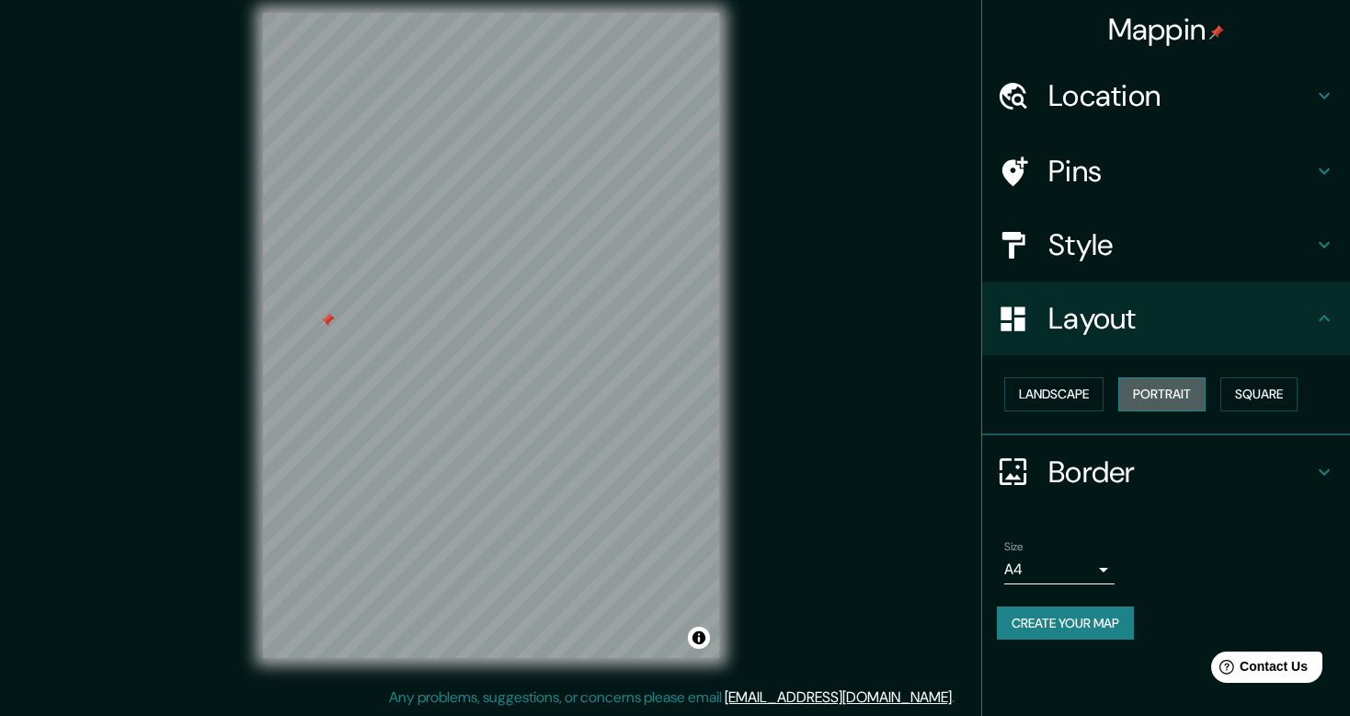
click at [1138, 393] on button "Portrait" at bounding box center [1161, 394] width 87 height 34
click at [1028, 387] on button "Landscape" at bounding box center [1053, 394] width 99 height 34
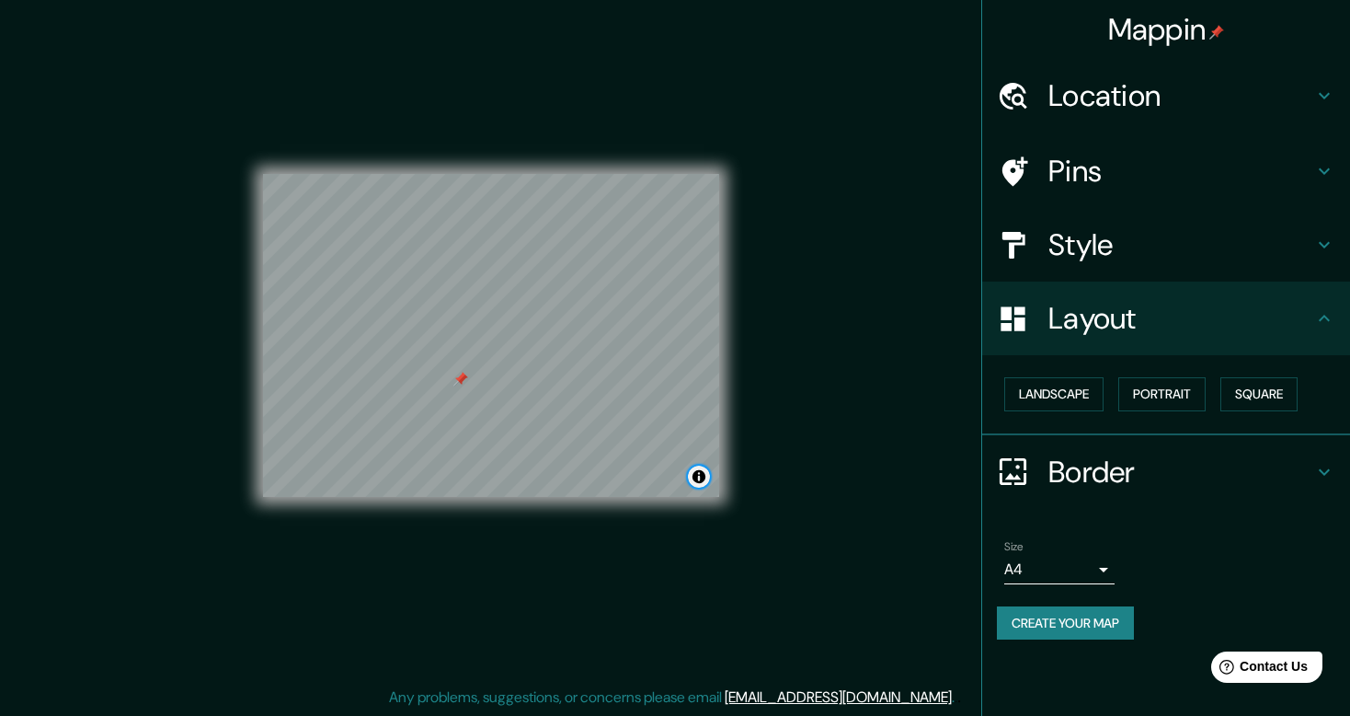
click at [692, 475] on button "Toggle attribution" at bounding box center [699, 476] width 22 height 22
click at [849, 429] on div "Mappin Location [DATE][GEOGRAPHIC_DATA][PERSON_NAME], [GEOGRAPHIC_DATA], [GEOGR…" at bounding box center [675, 349] width 1350 height 732
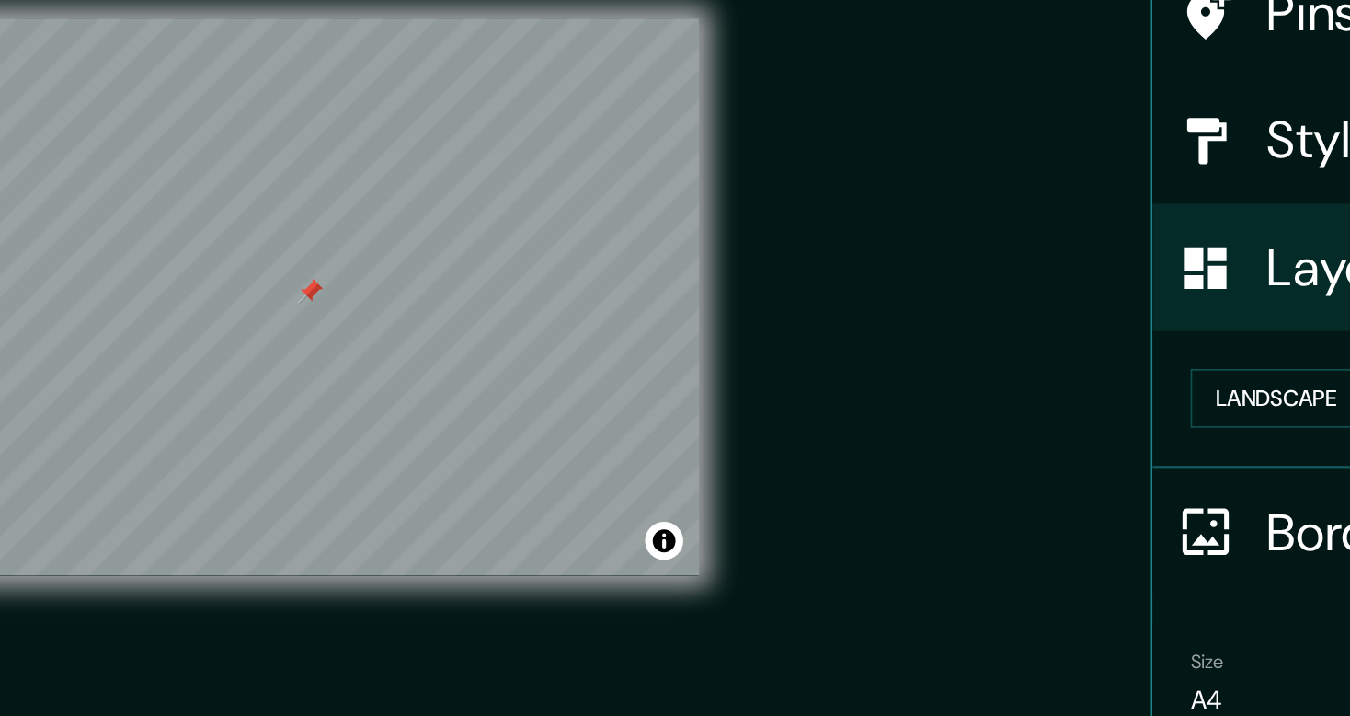
click at [779, 383] on div "Mappin Location [DATE][GEOGRAPHIC_DATA][PERSON_NAME], [GEOGRAPHIC_DATA], [GEOGR…" at bounding box center [675, 349] width 1350 height 732
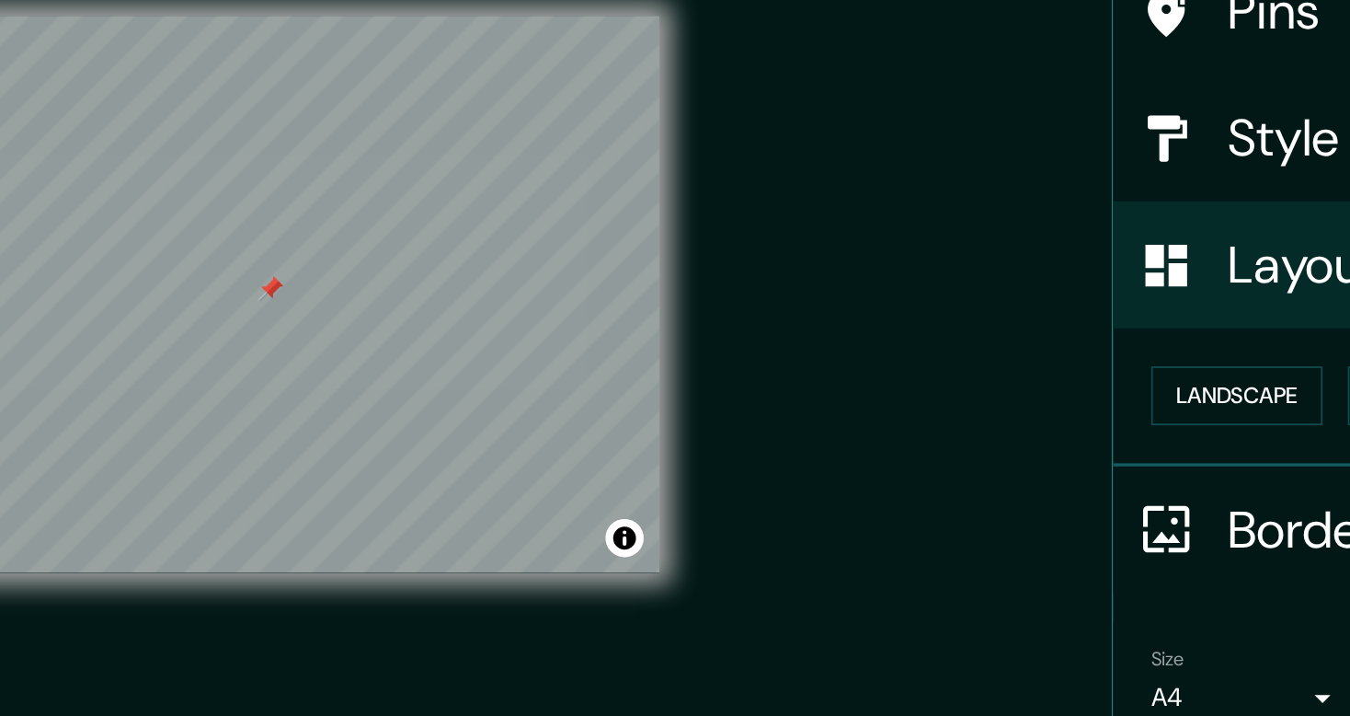
drag, startPoint x: 779, startPoint y: 383, endPoint x: 844, endPoint y: 399, distance: 67.4
